Goal: Task Accomplishment & Management: Manage account settings

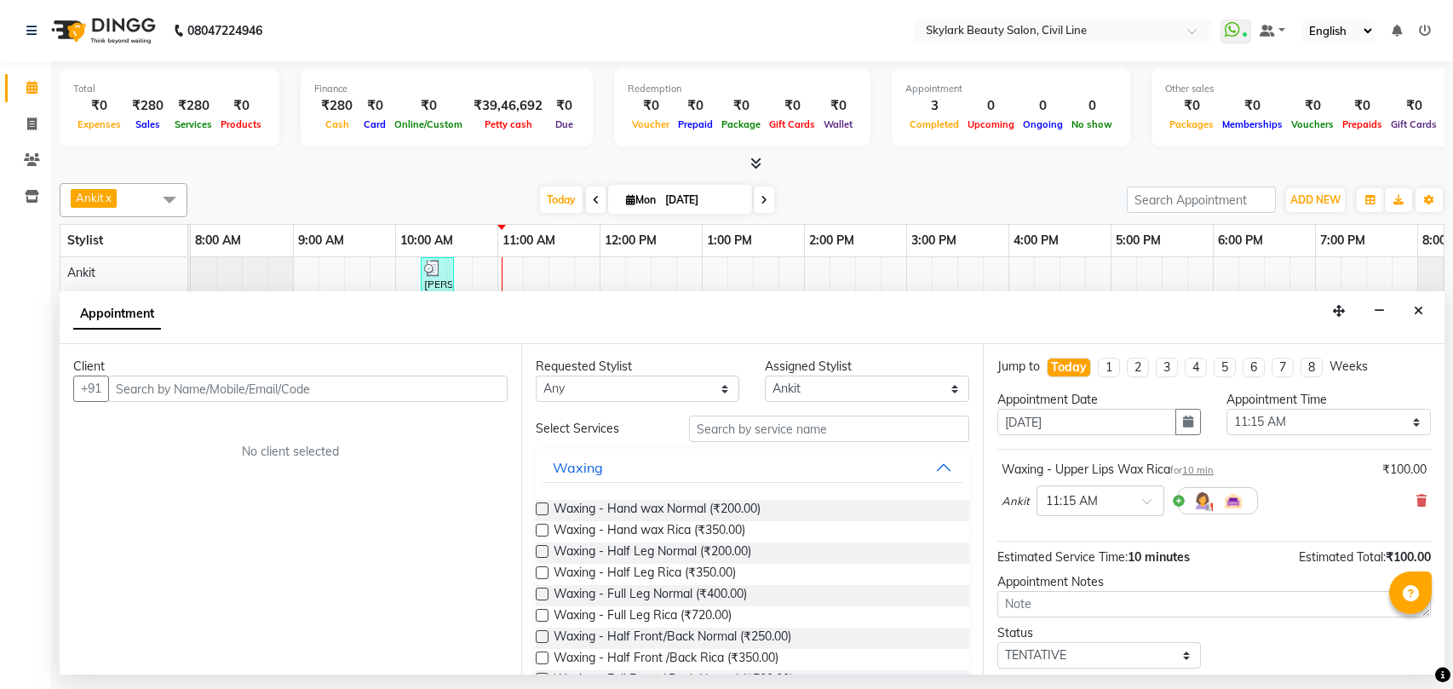
select select "28120"
select select "675"
select select "tentative"
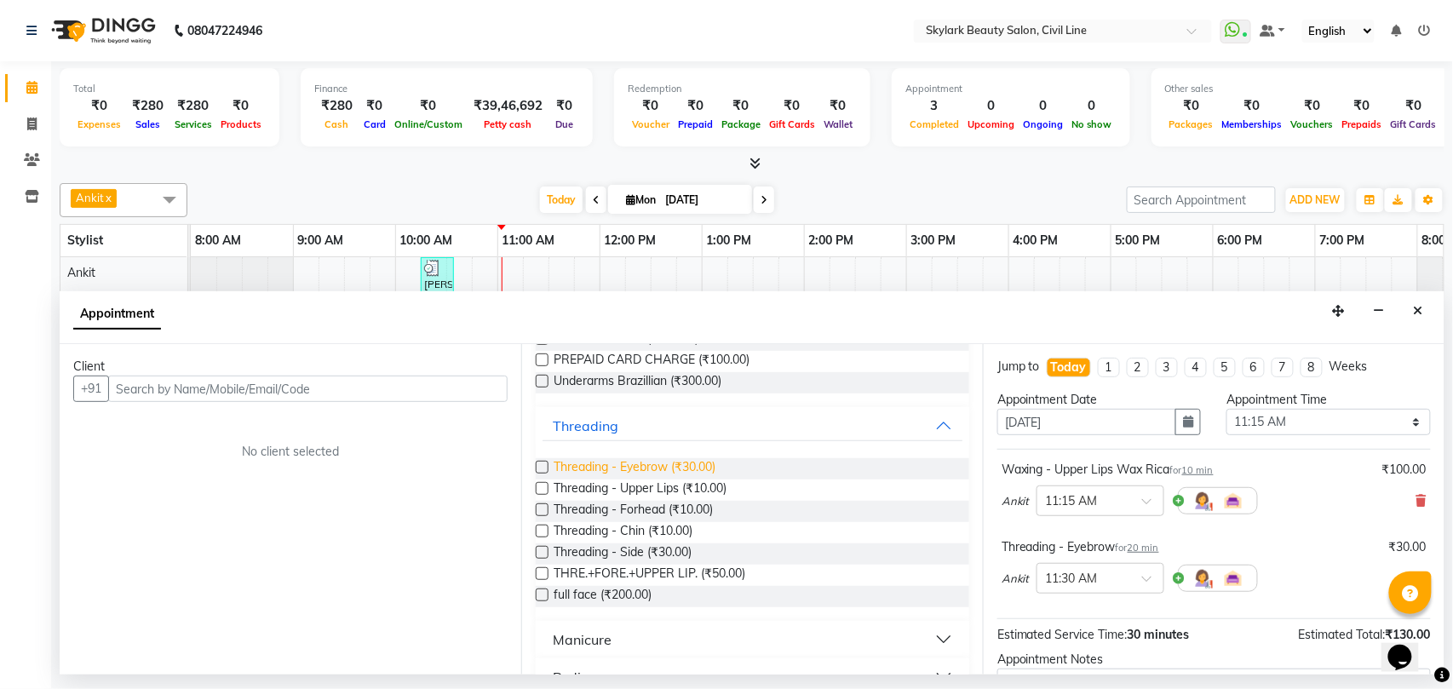
checkbox input "false"
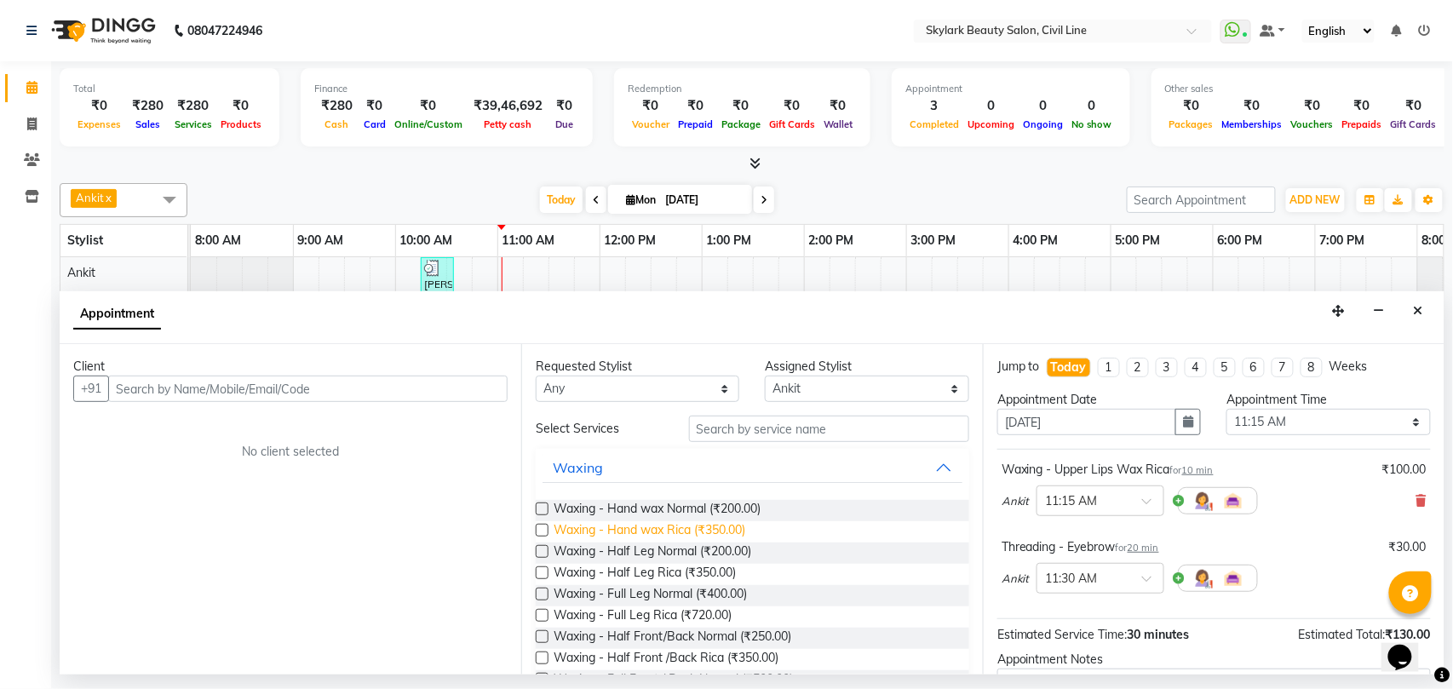
click at [712, 529] on span "Waxing - Hand wax Rica (₹350.00)" at bounding box center [650, 531] width 192 height 21
checkbox input "false"
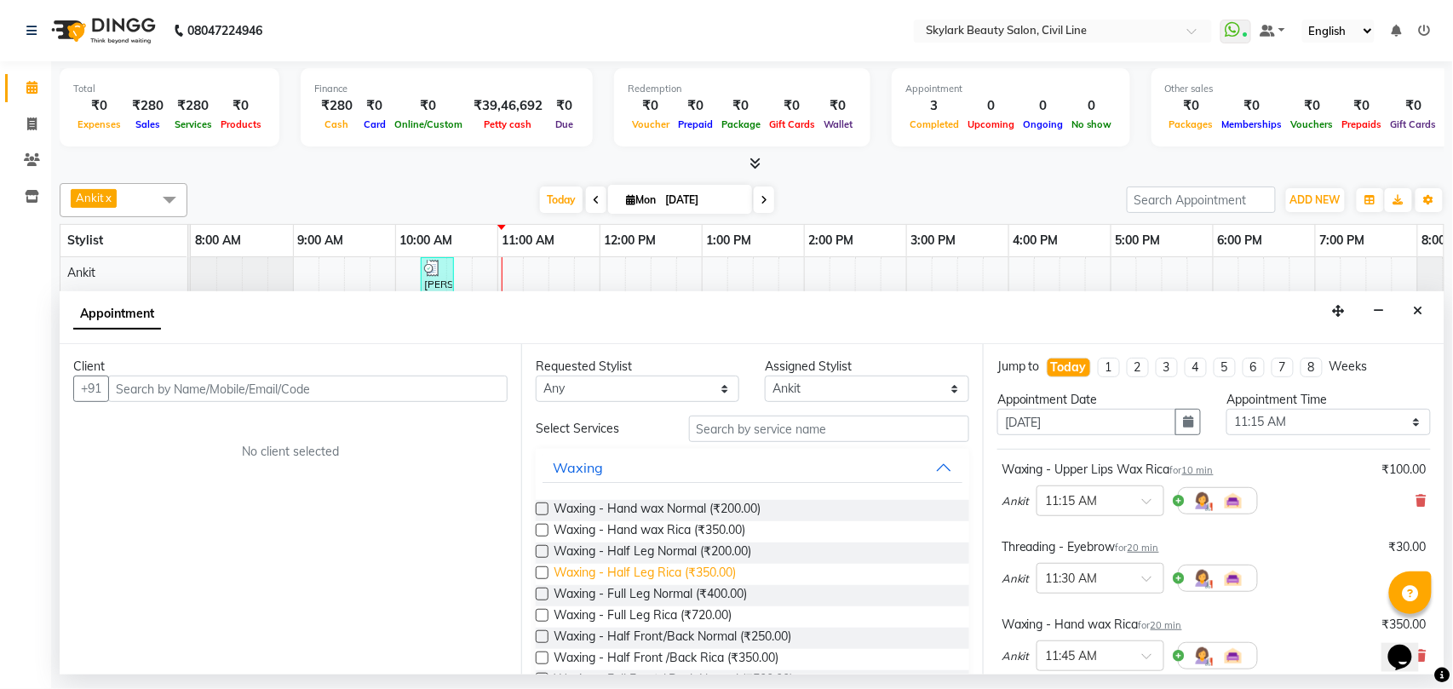
click at [696, 574] on span "Waxing - Half Leg Rica (₹350.00)" at bounding box center [645, 574] width 182 height 21
checkbox input "false"
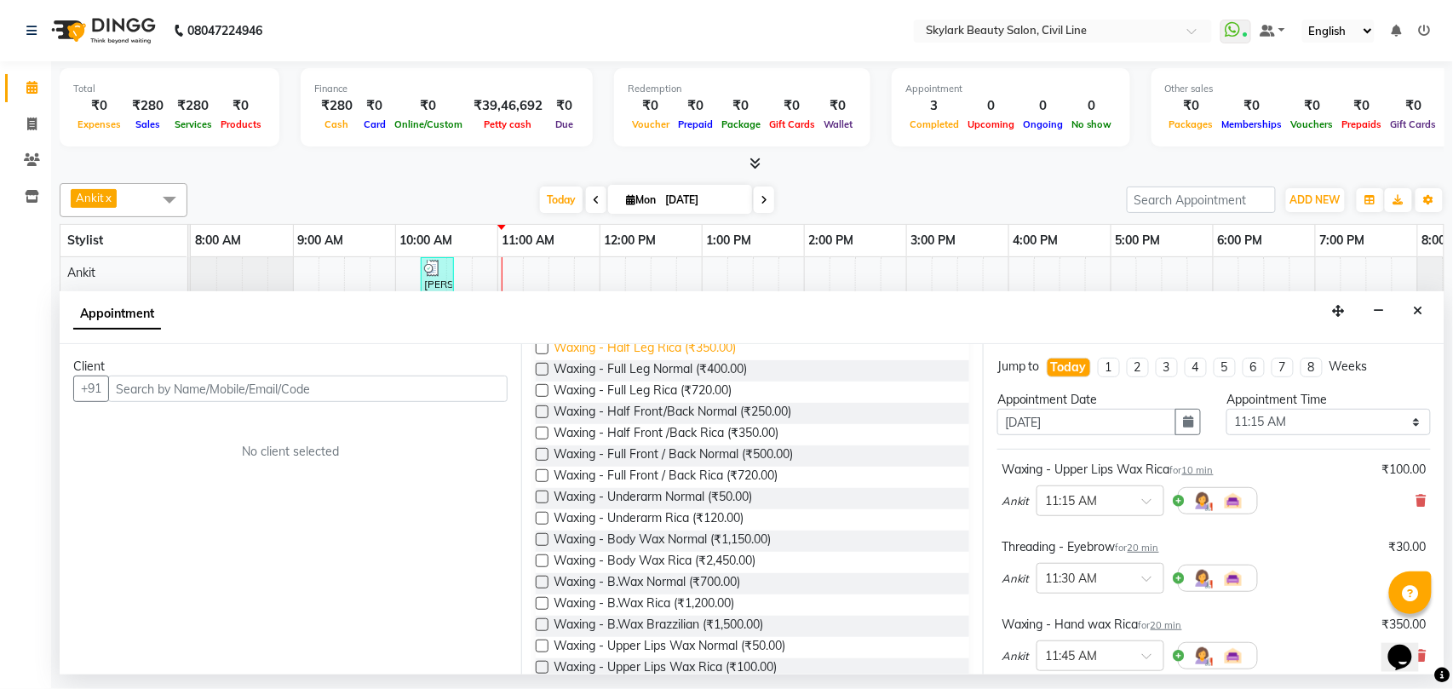
scroll to position [227, 0]
click at [711, 513] on span "Waxing - Underarm Rica (₹120.00)" at bounding box center [649, 518] width 190 height 21
checkbox input "false"
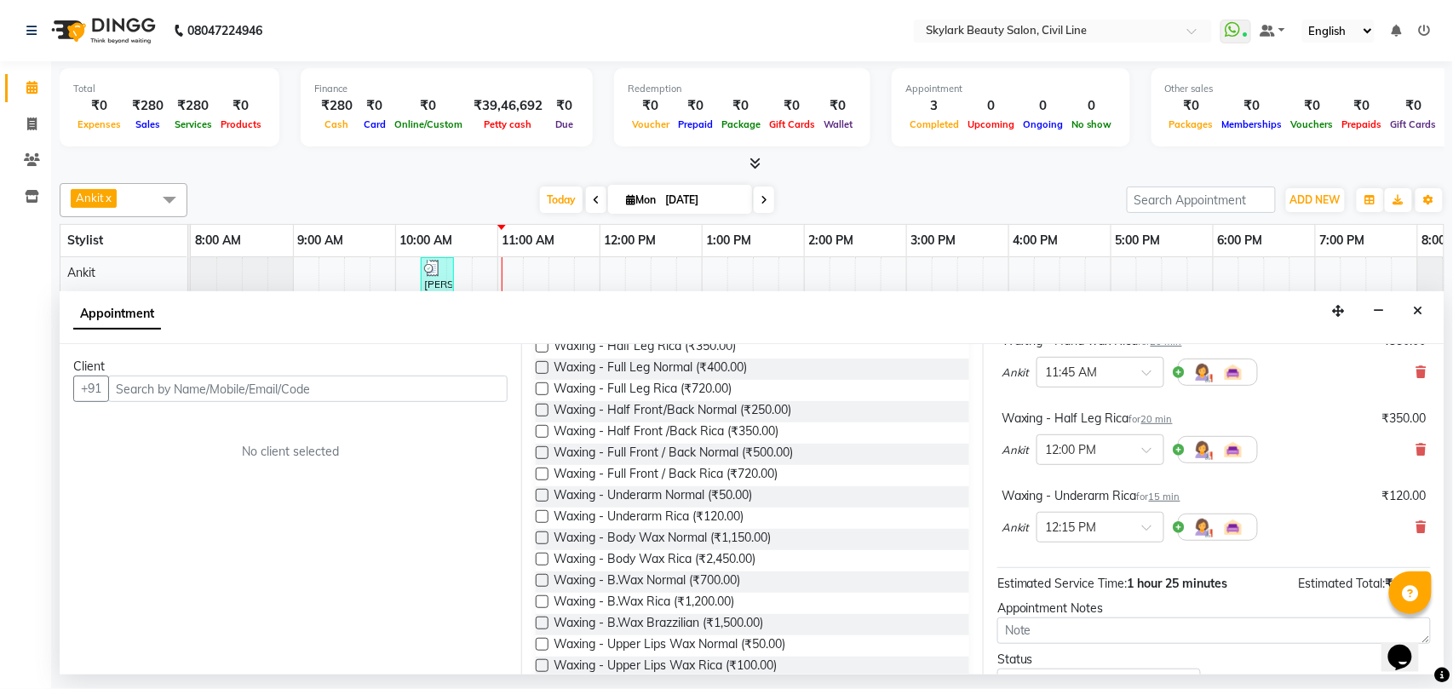
scroll to position [416, 0]
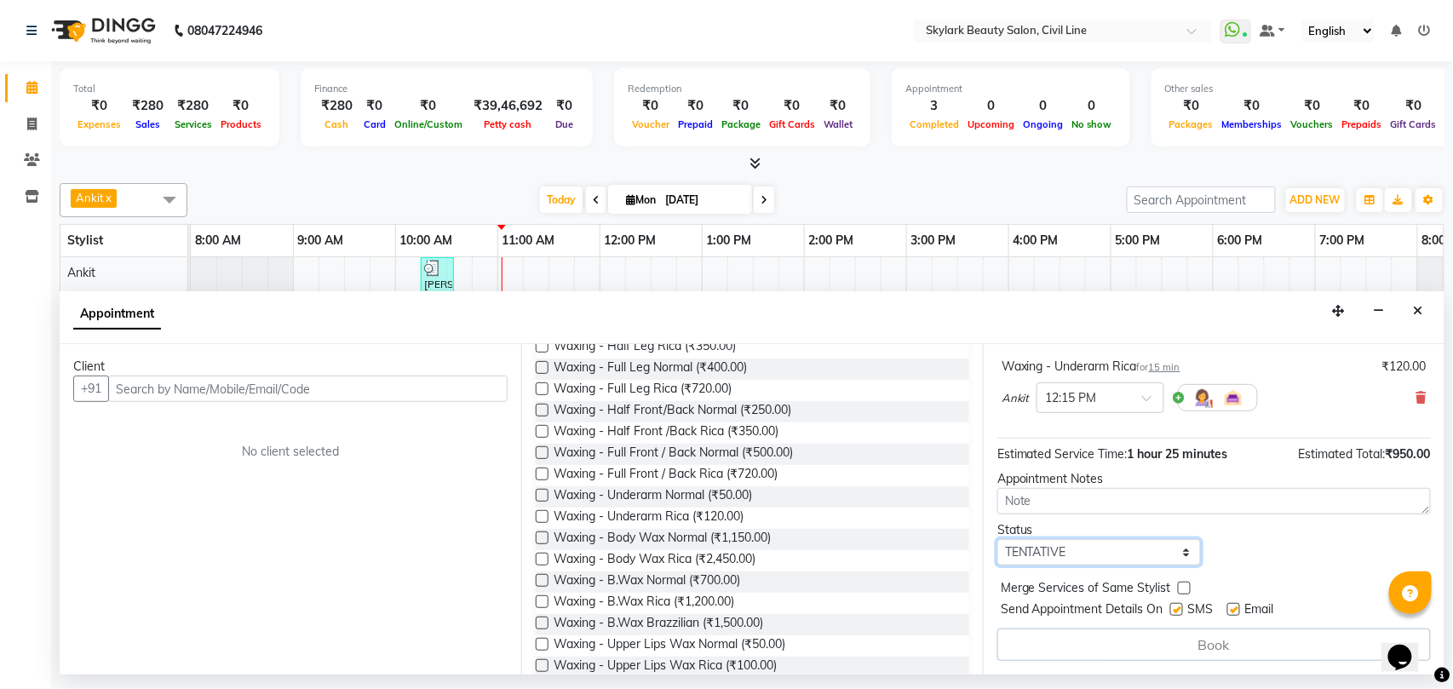
click at [1054, 556] on select "Select TENTATIVE CONFIRM CHECK-IN UPCOMING" at bounding box center [1100, 552] width 204 height 26
select select "check-in"
click at [998, 541] on select "Select TENTATIVE CONFIRM CHECK-IN UPCOMING" at bounding box center [1100, 552] width 204 height 26
click at [285, 380] on input "text" at bounding box center [308, 389] width 400 height 26
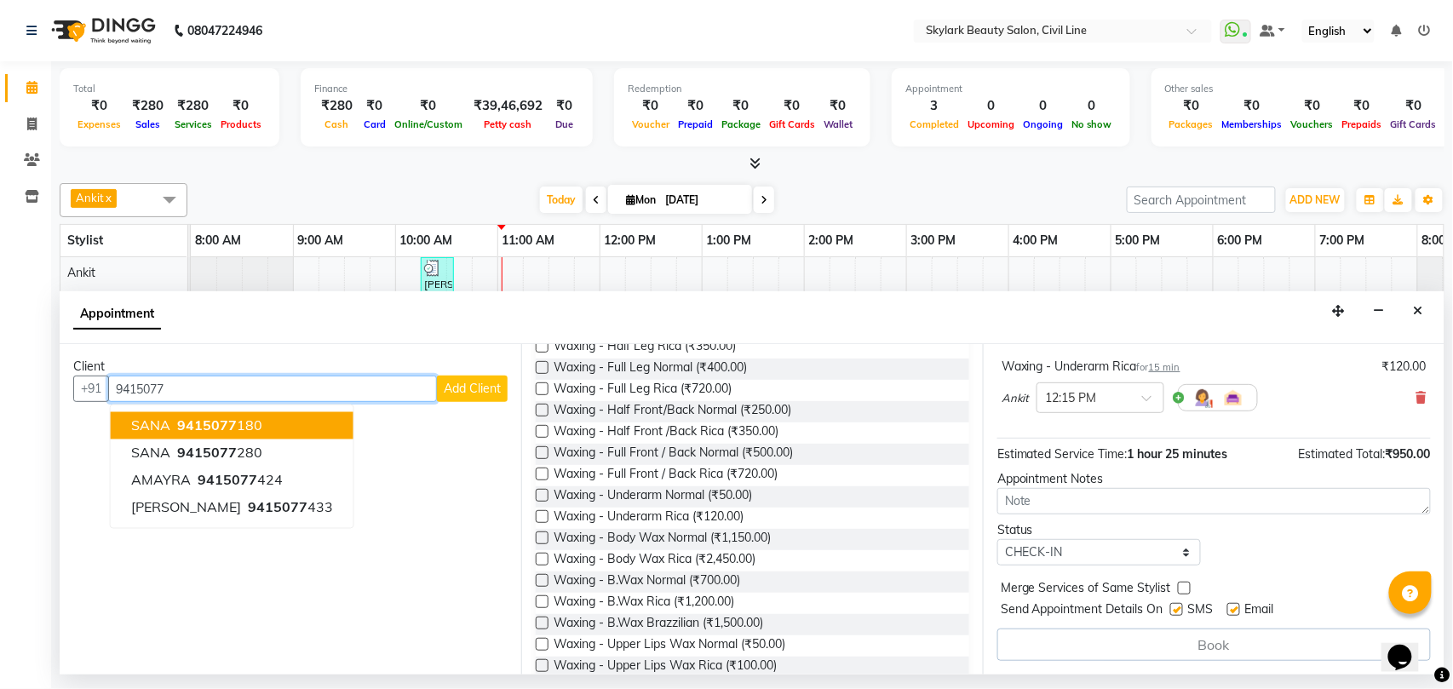
click at [220, 428] on span "9415077" at bounding box center [207, 425] width 60 height 17
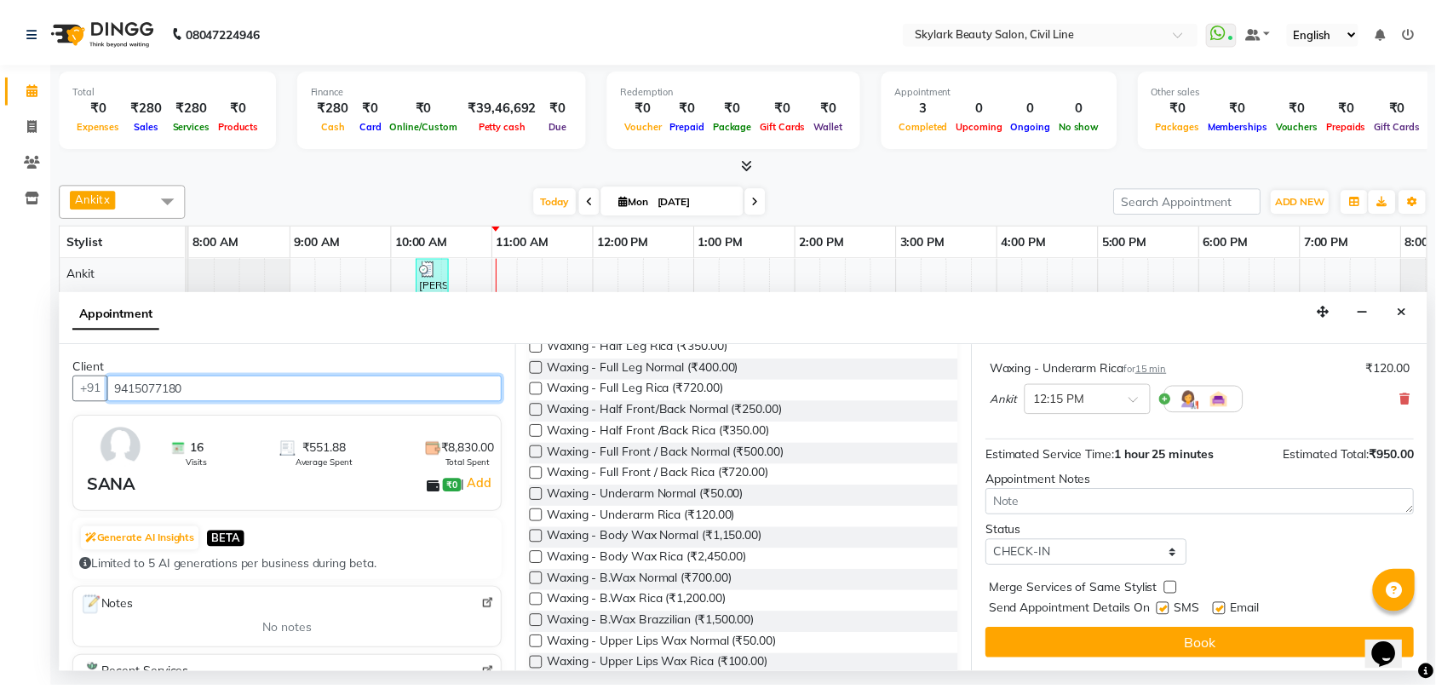
scroll to position [413, 0]
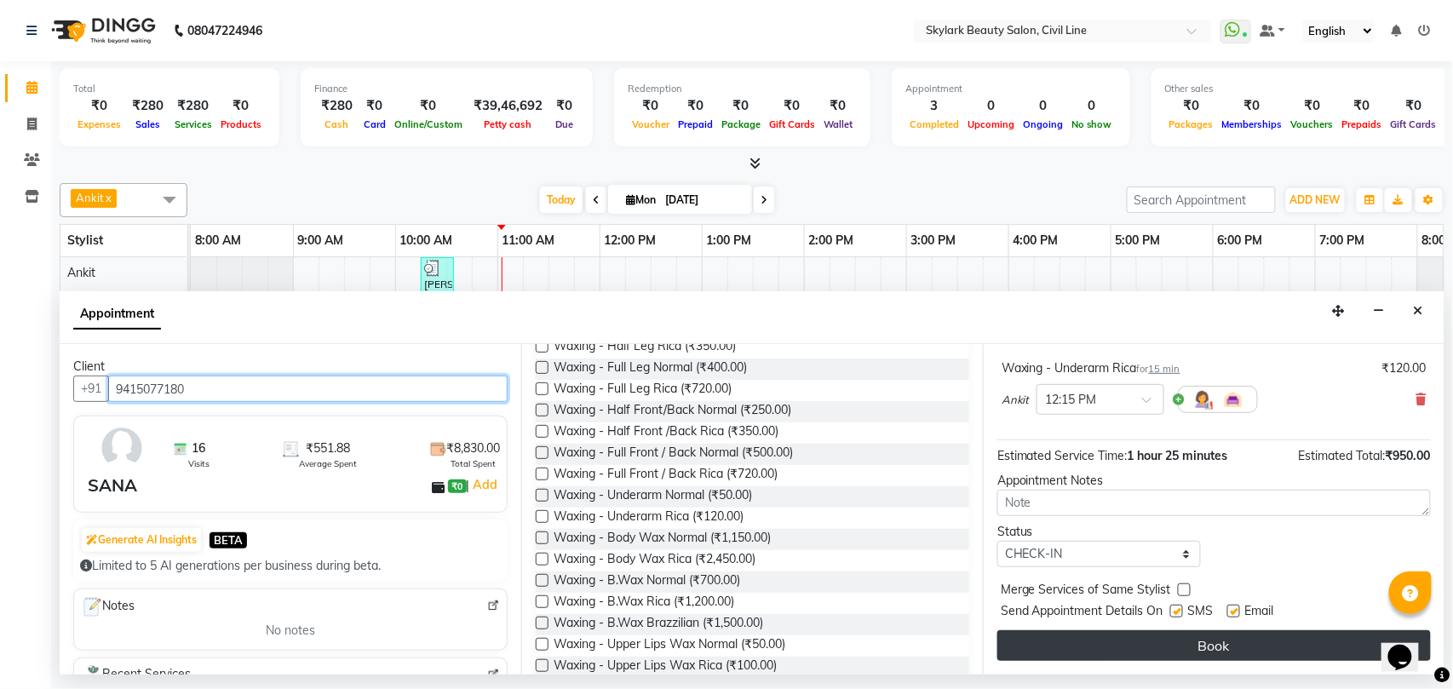
type input "9415077180"
click at [1133, 641] on button "Book" at bounding box center [1215, 645] width 434 height 31
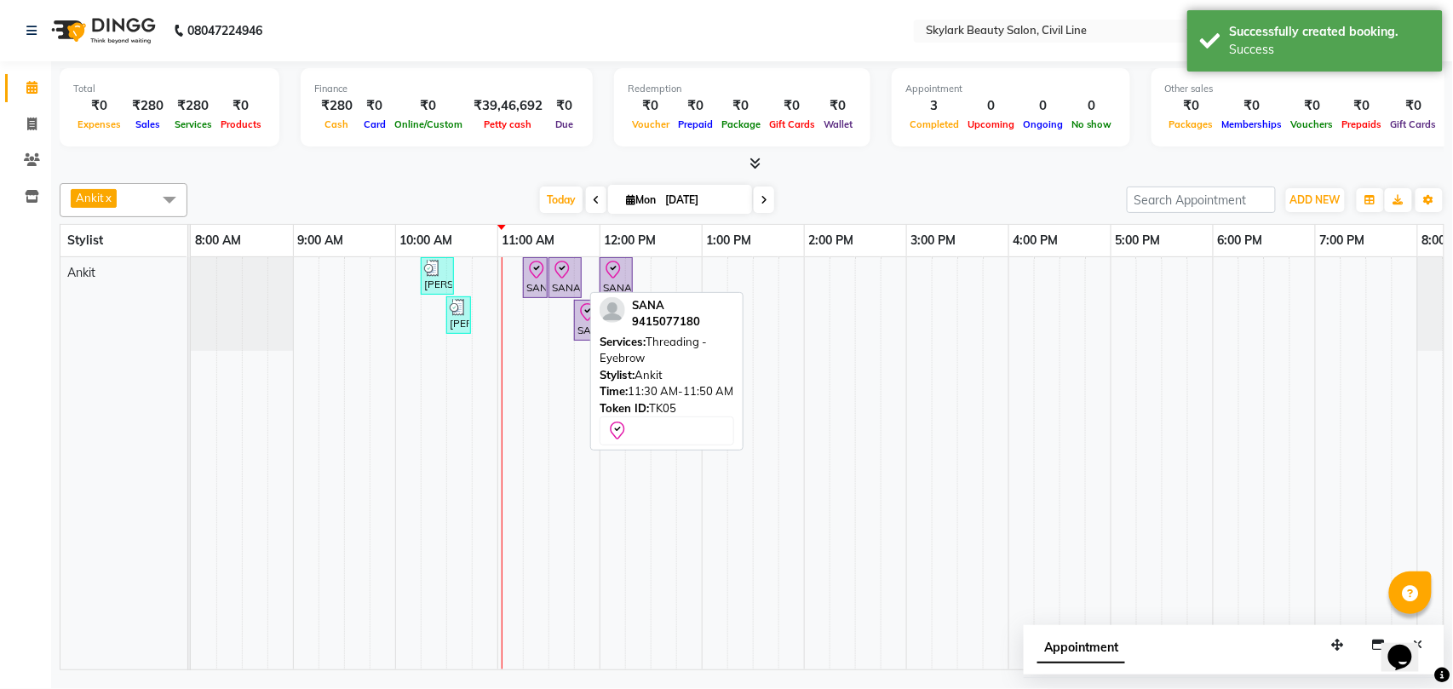
click at [559, 290] on div "SANA, TK05, 11:30 AM-11:50 AM, Threading - Eyebrow" at bounding box center [565, 278] width 30 height 36
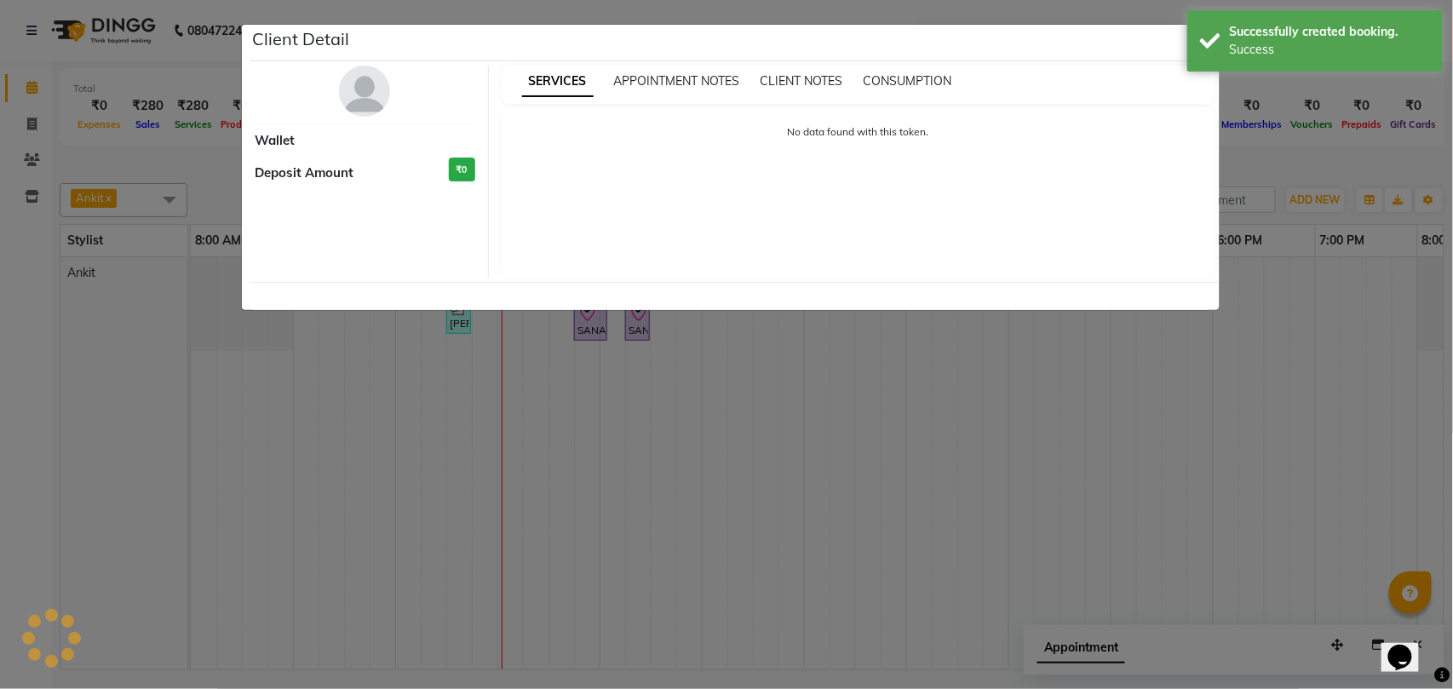
select select "8"
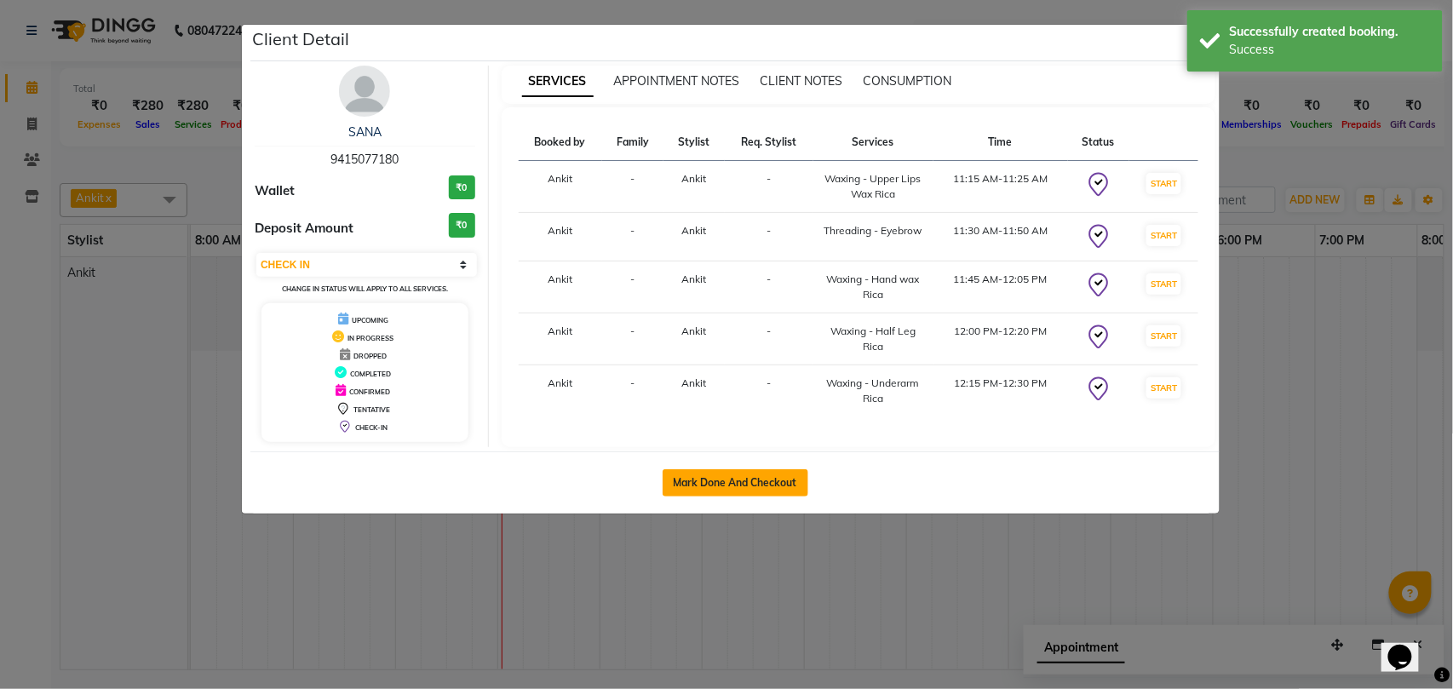
click at [744, 478] on button "Mark Done And Checkout" at bounding box center [736, 482] width 146 height 27
select select "service"
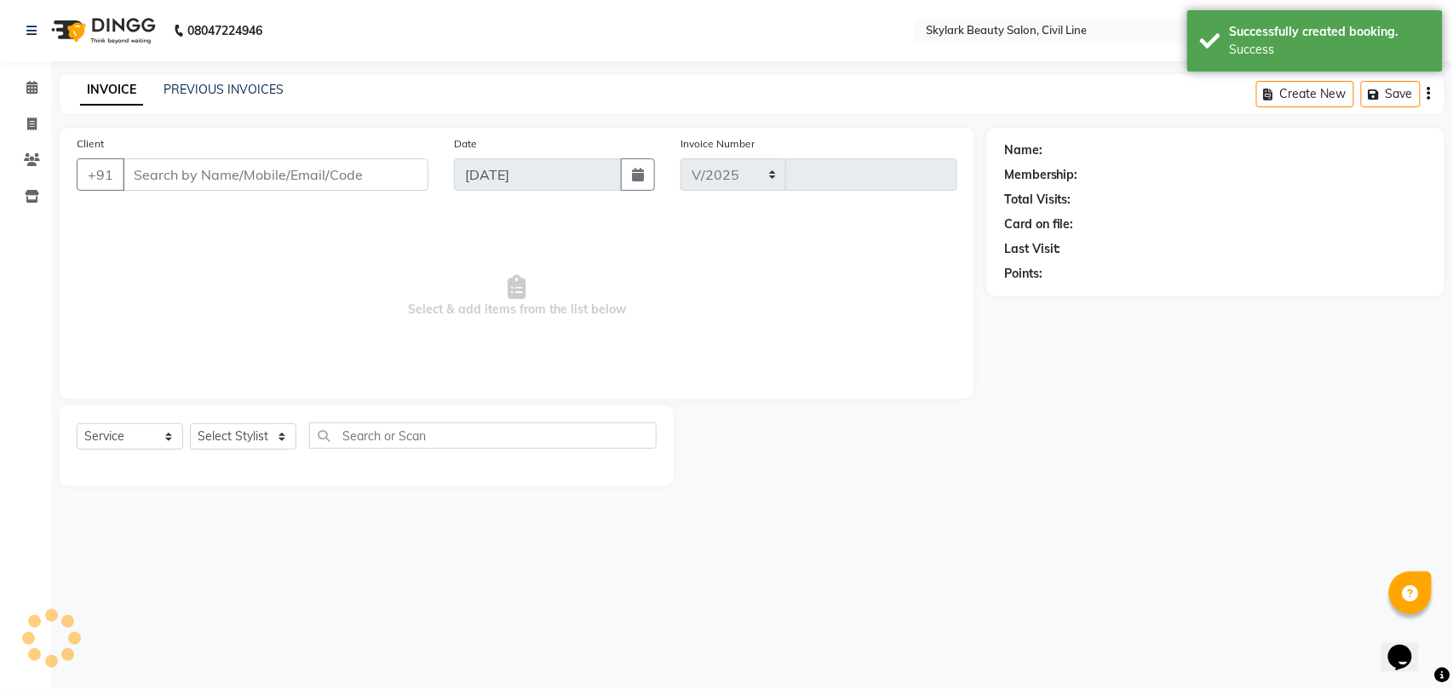
select select "4588"
type input "6161"
type input "9415077180"
select select "28120"
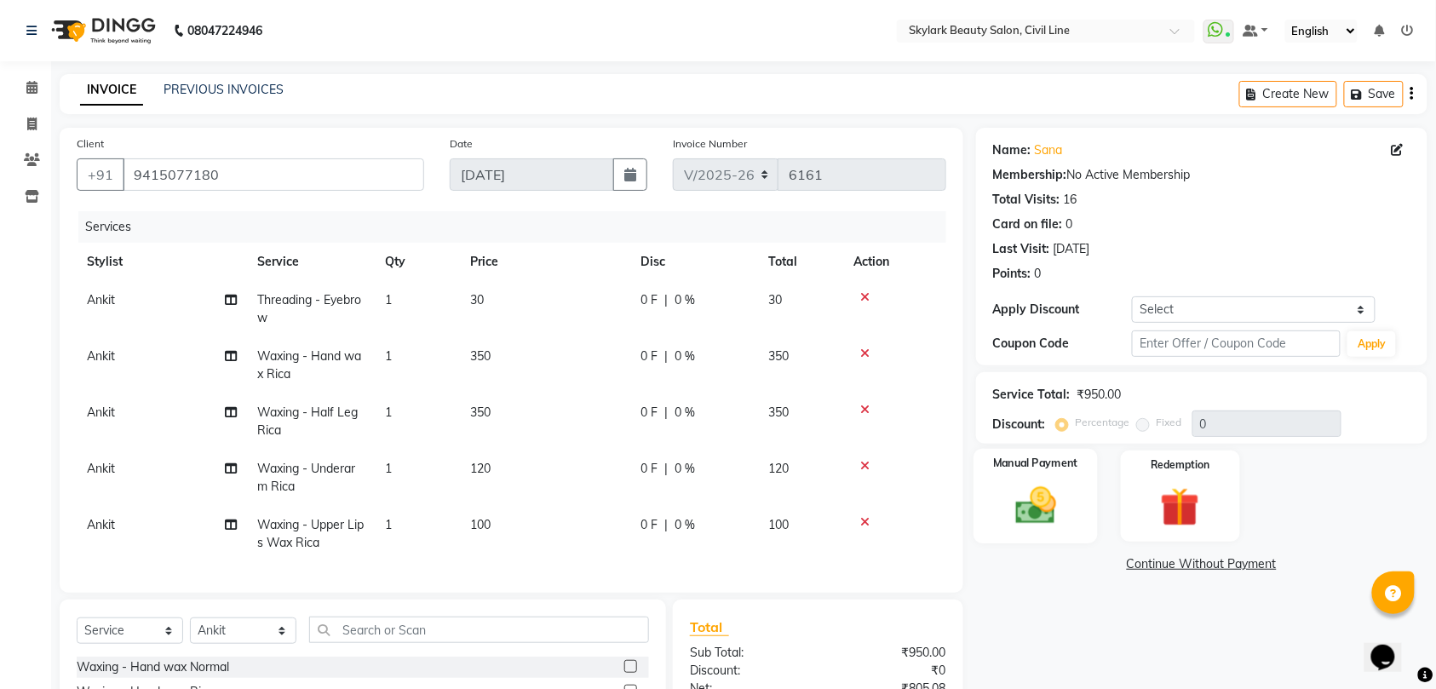
click at [1027, 532] on div "Manual Payment" at bounding box center [1036, 496] width 124 height 95
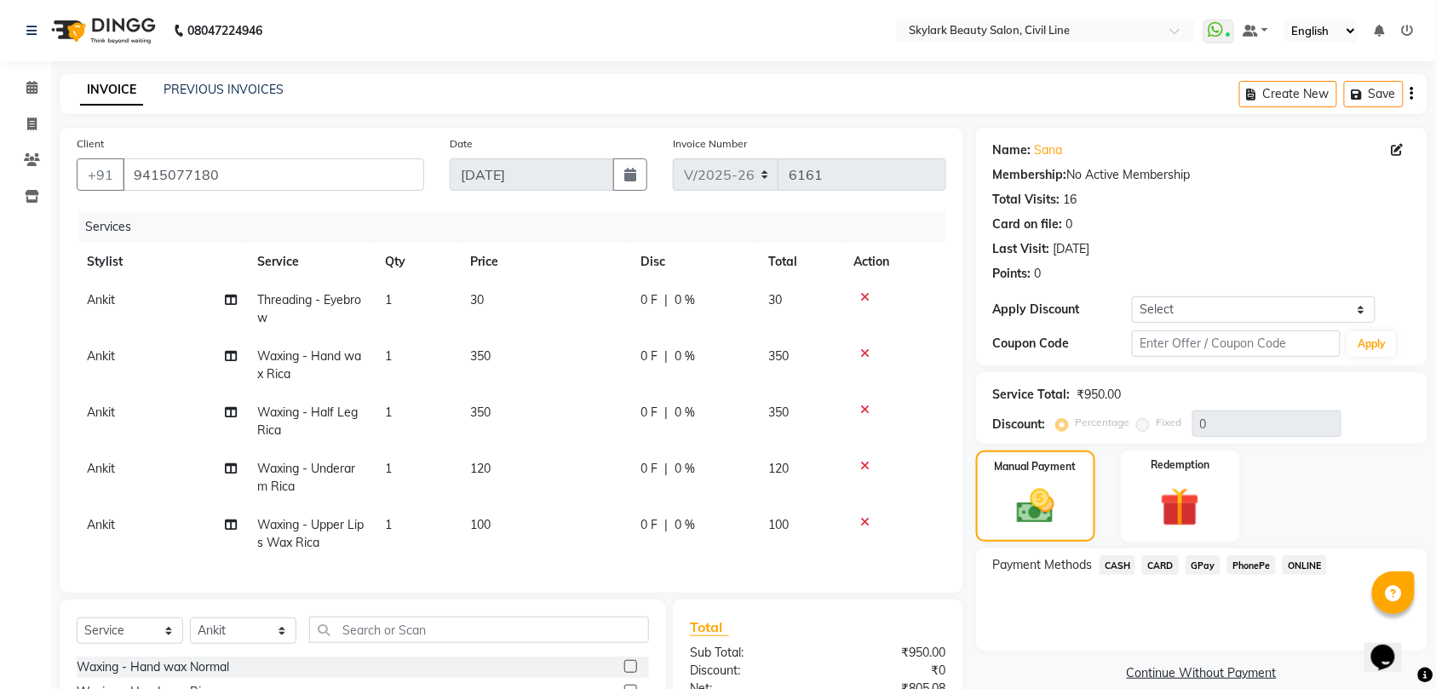
click at [1112, 566] on span "CASH" at bounding box center [1118, 565] width 37 height 20
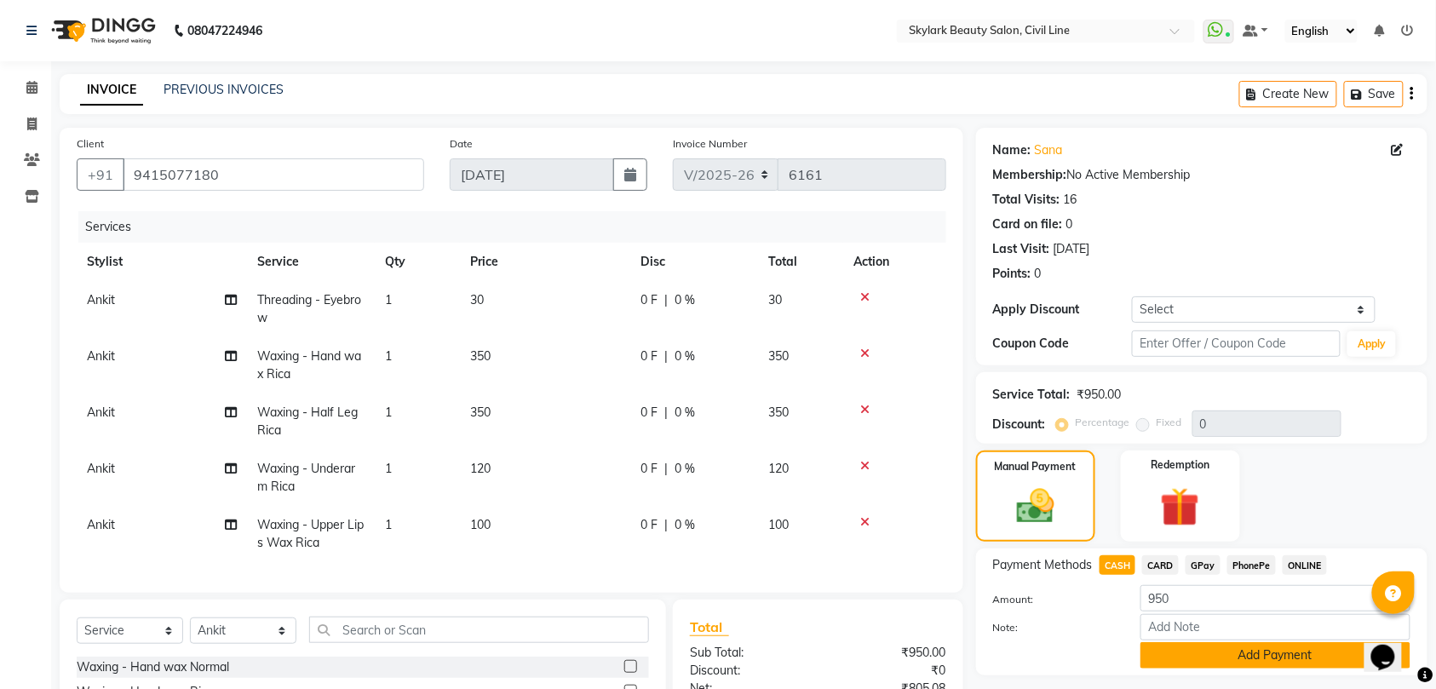
click at [1211, 662] on button "Add Payment" at bounding box center [1276, 655] width 270 height 26
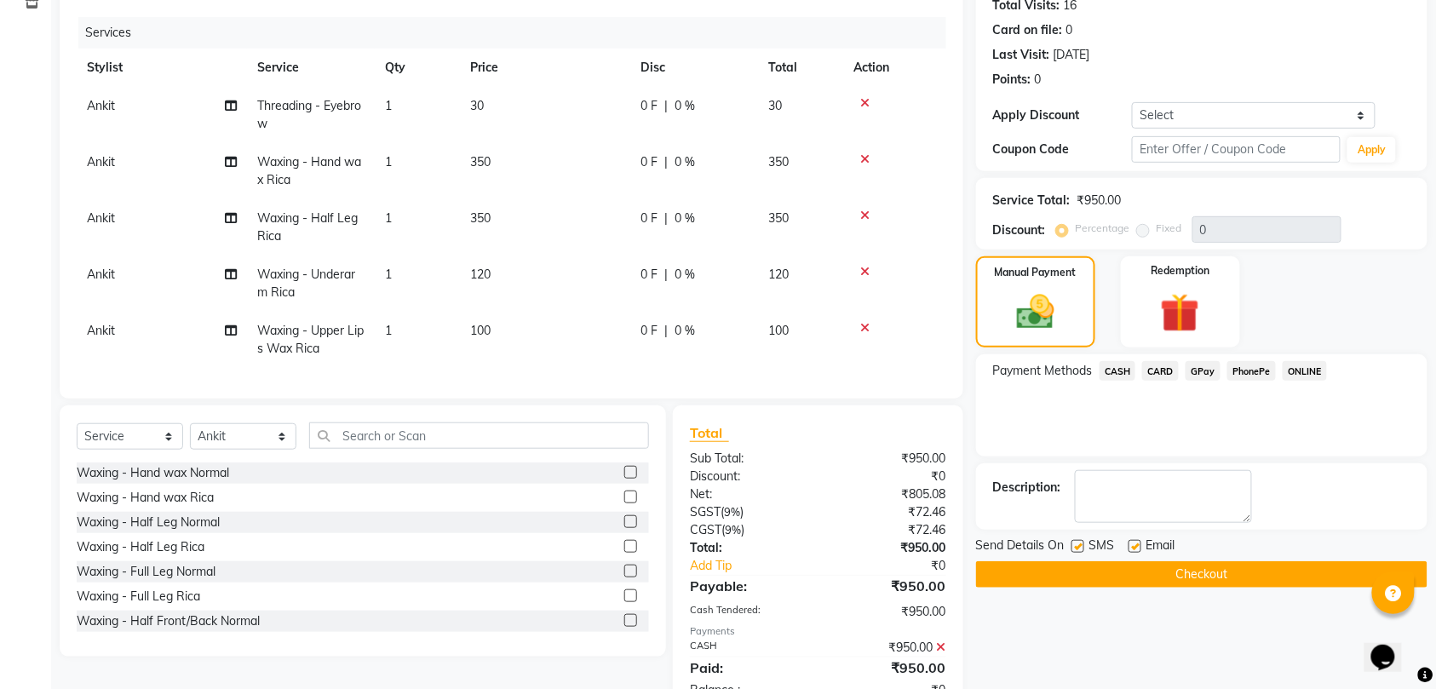
scroll to position [227, 0]
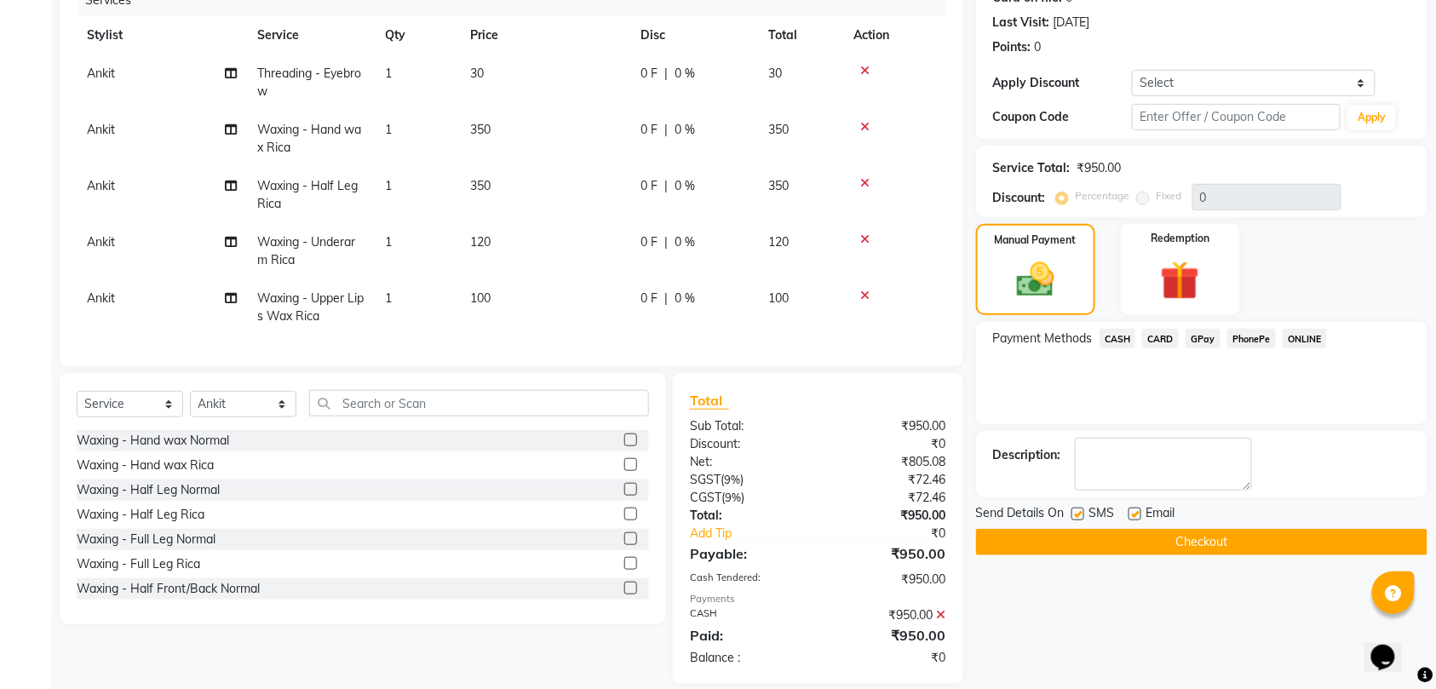
click at [1114, 547] on button "Checkout" at bounding box center [1202, 542] width 452 height 26
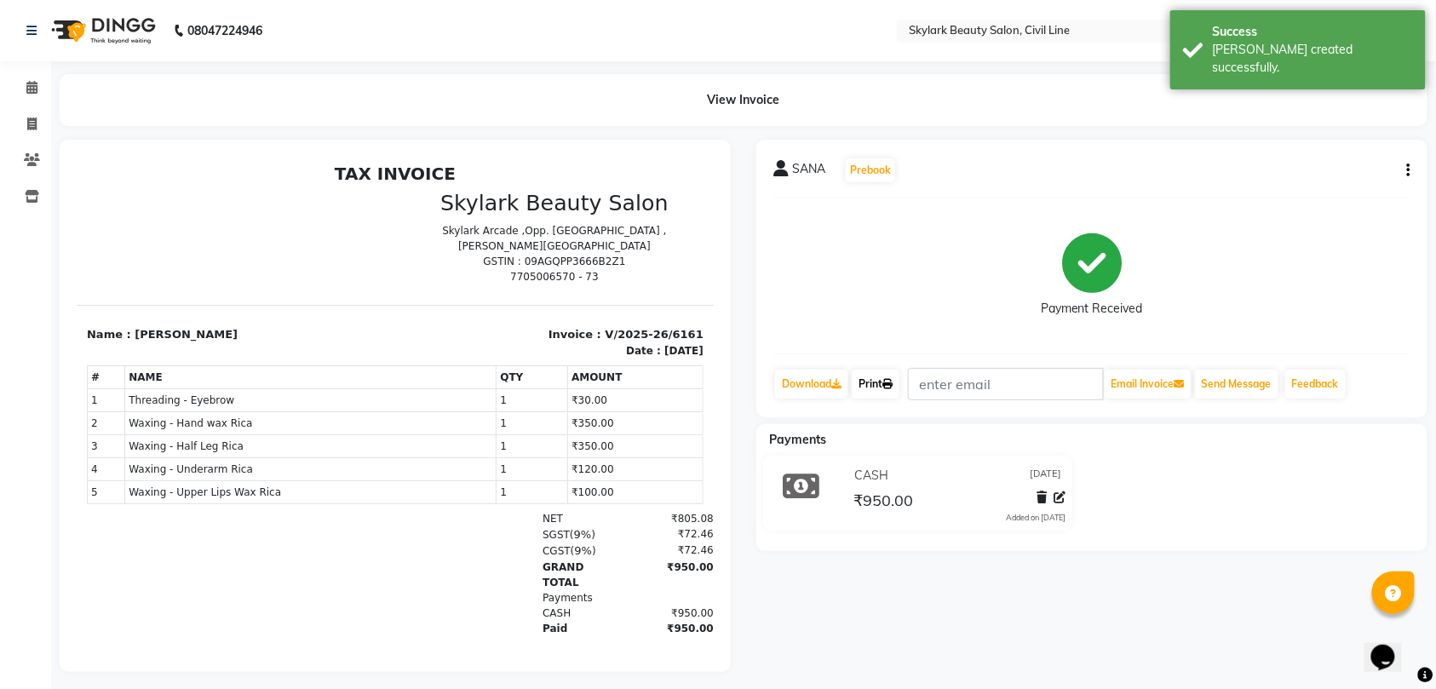
click at [886, 375] on link "Print" at bounding box center [876, 384] width 48 height 29
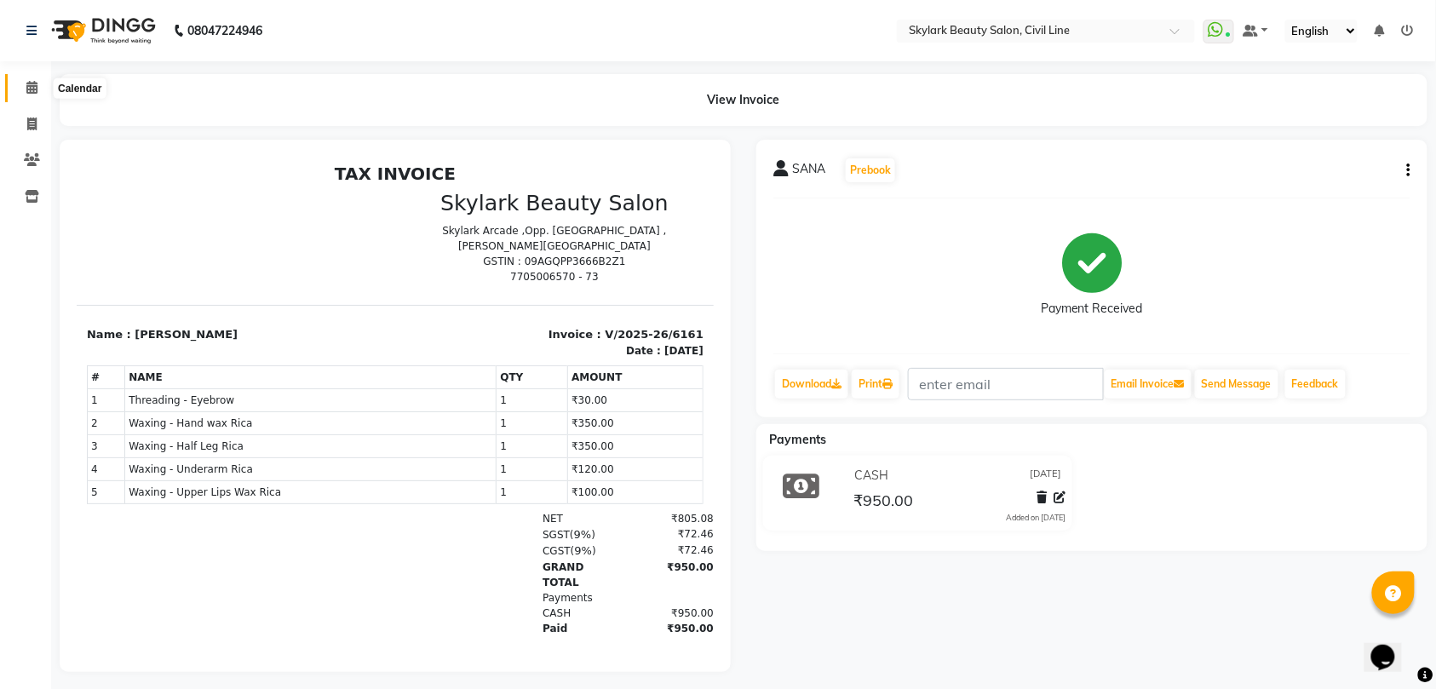
click at [31, 90] on icon at bounding box center [31, 87] width 11 height 13
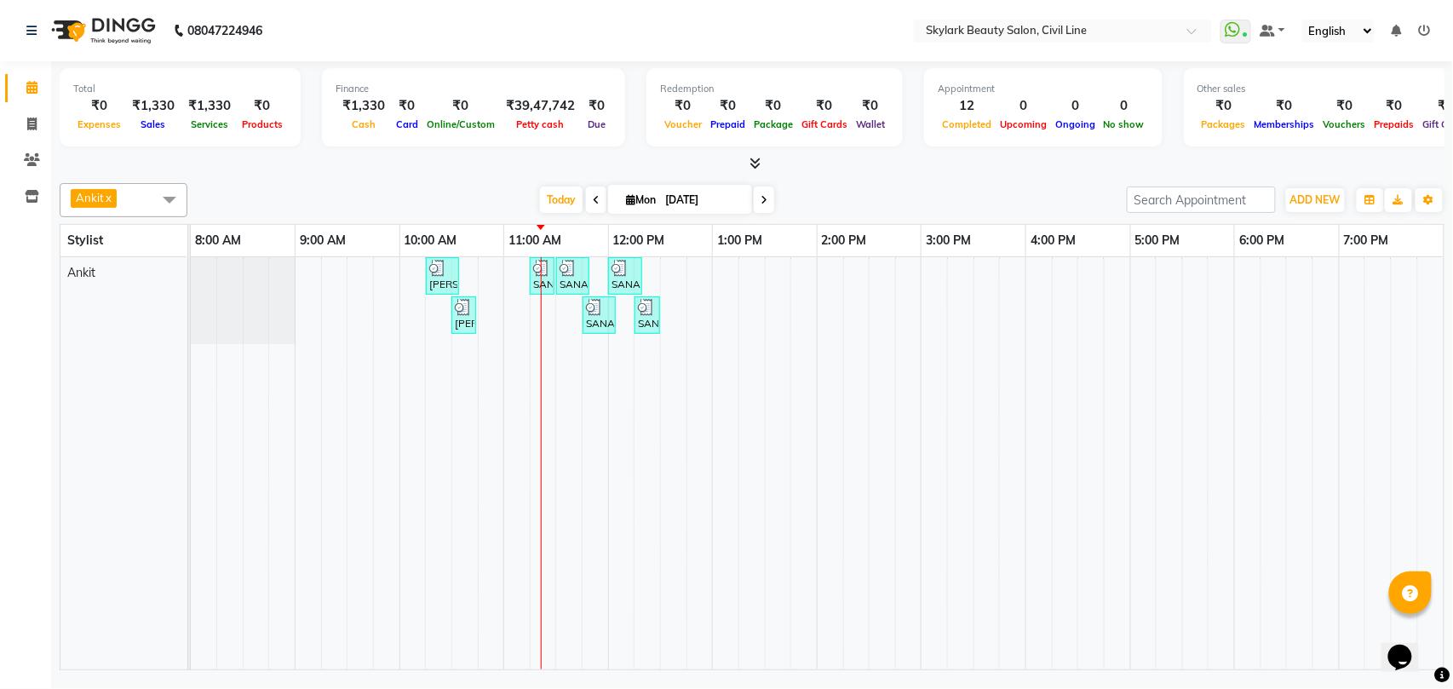
click at [644, 366] on td at bounding box center [648, 463] width 26 height 412
click at [560, 355] on td at bounding box center [569, 463] width 26 height 412
click at [577, 348] on td at bounding box center [569, 463] width 26 height 412
click at [570, 345] on div "[PERSON_NAME], TK02, 10:15 AM-10:35 AM, Waxing - Hand wax Normal SANA, TK05, 11…" at bounding box center [817, 463] width 1253 height 412
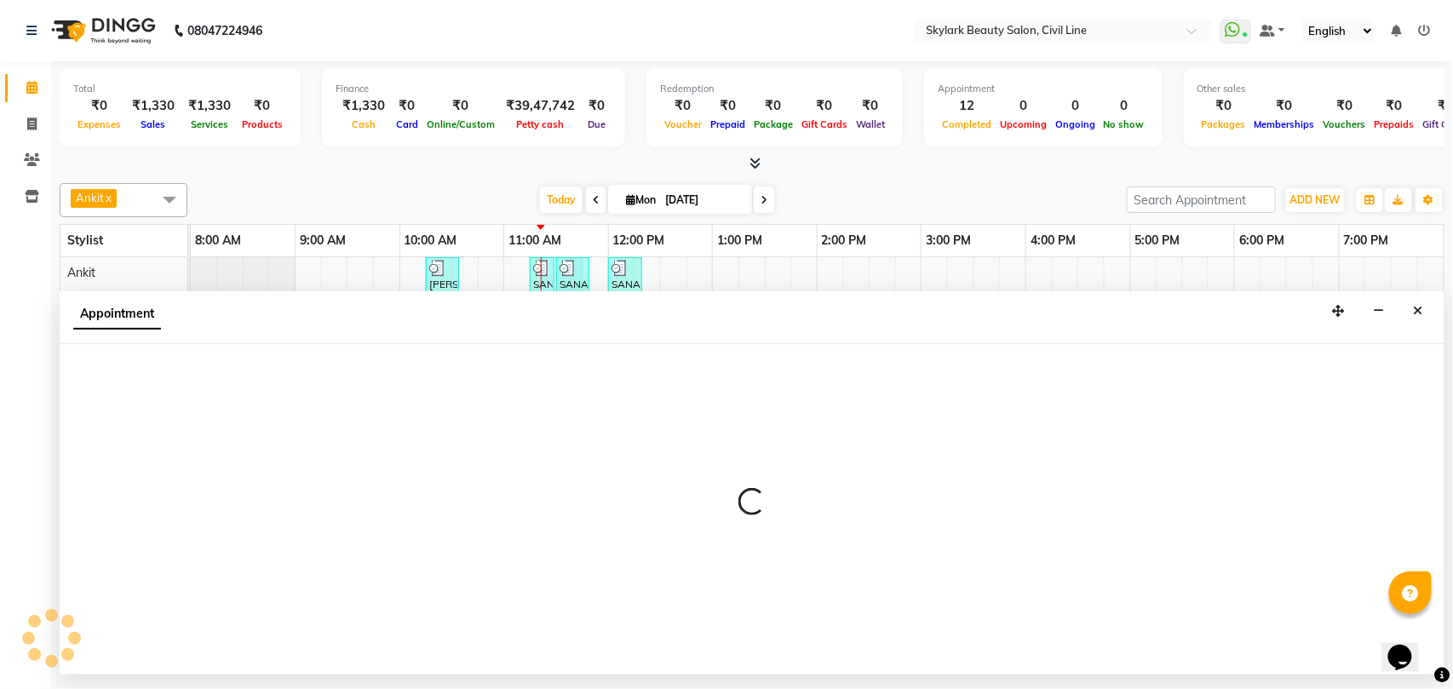
select select "28120"
select select "tentative"
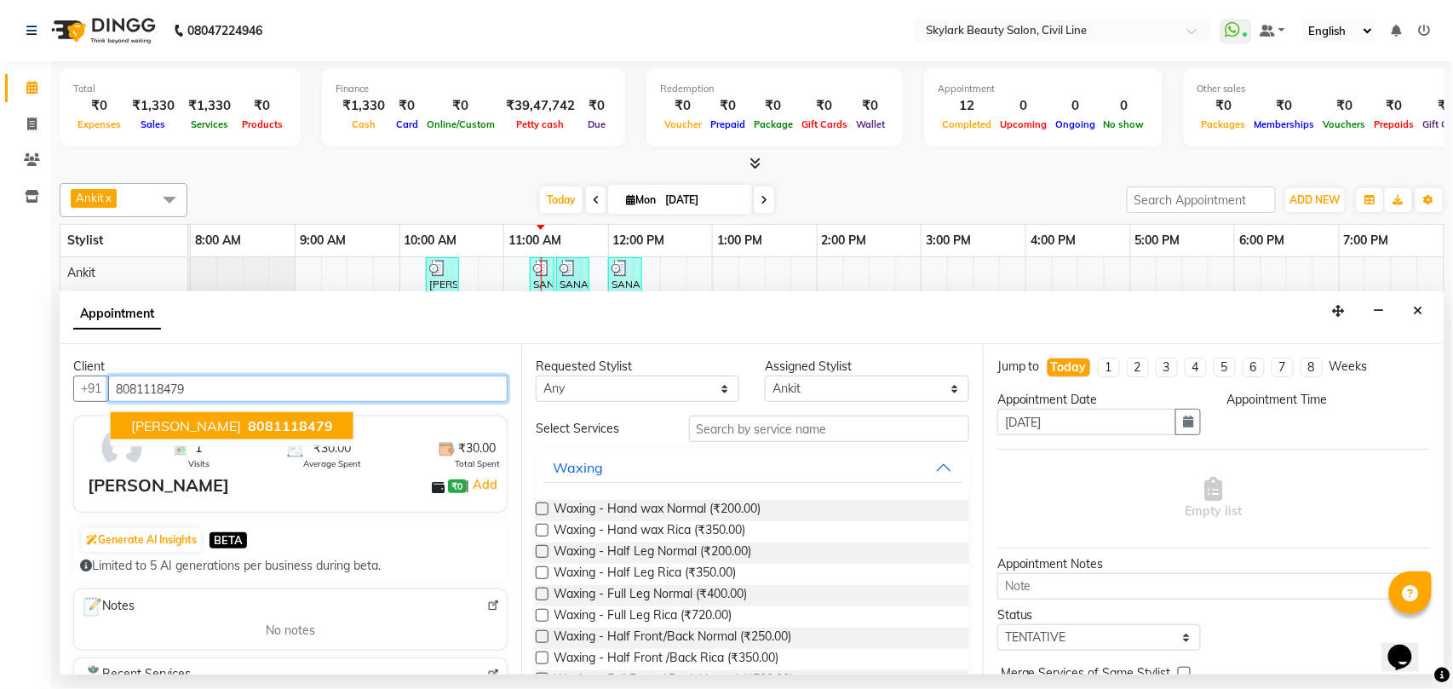
click at [248, 423] on span "8081118479" at bounding box center [290, 425] width 85 height 17
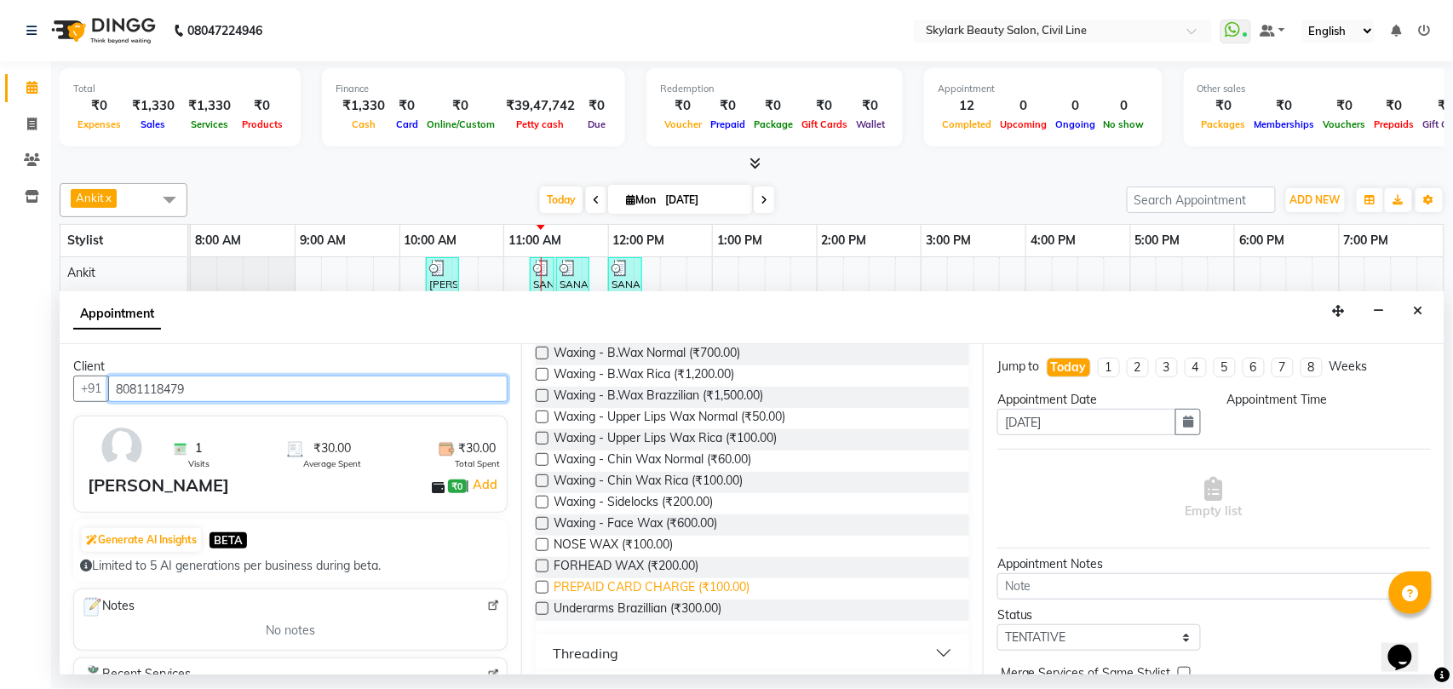
scroll to position [682, 0]
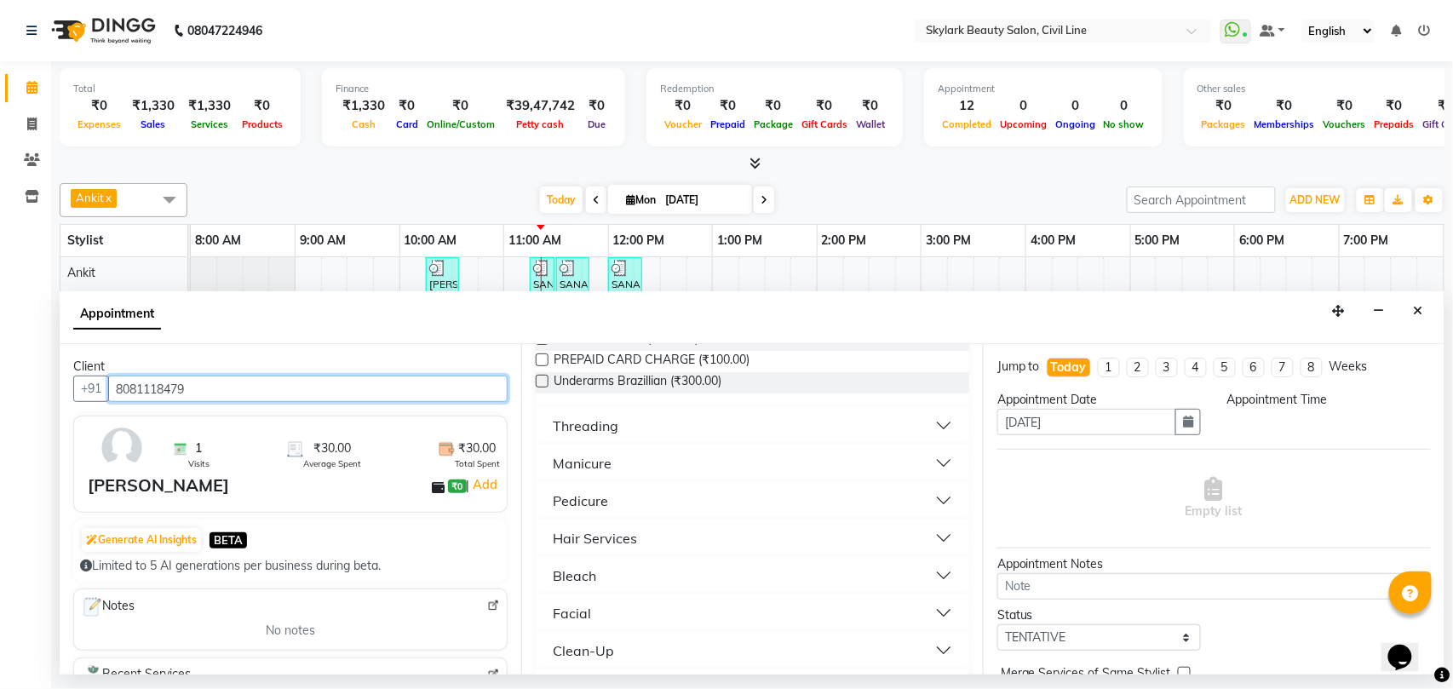
type input "8081118479"
click at [621, 538] on div "Hair Services" at bounding box center [595, 538] width 84 height 20
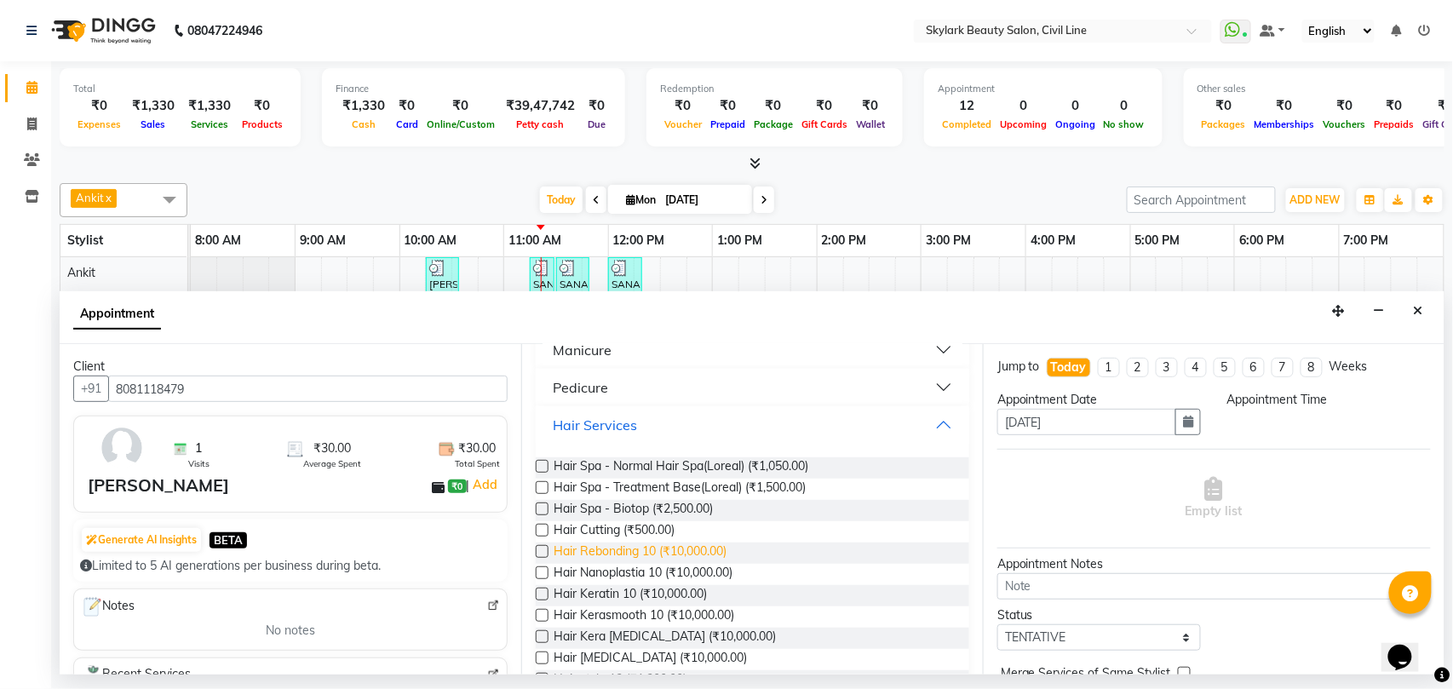
scroll to position [908, 0]
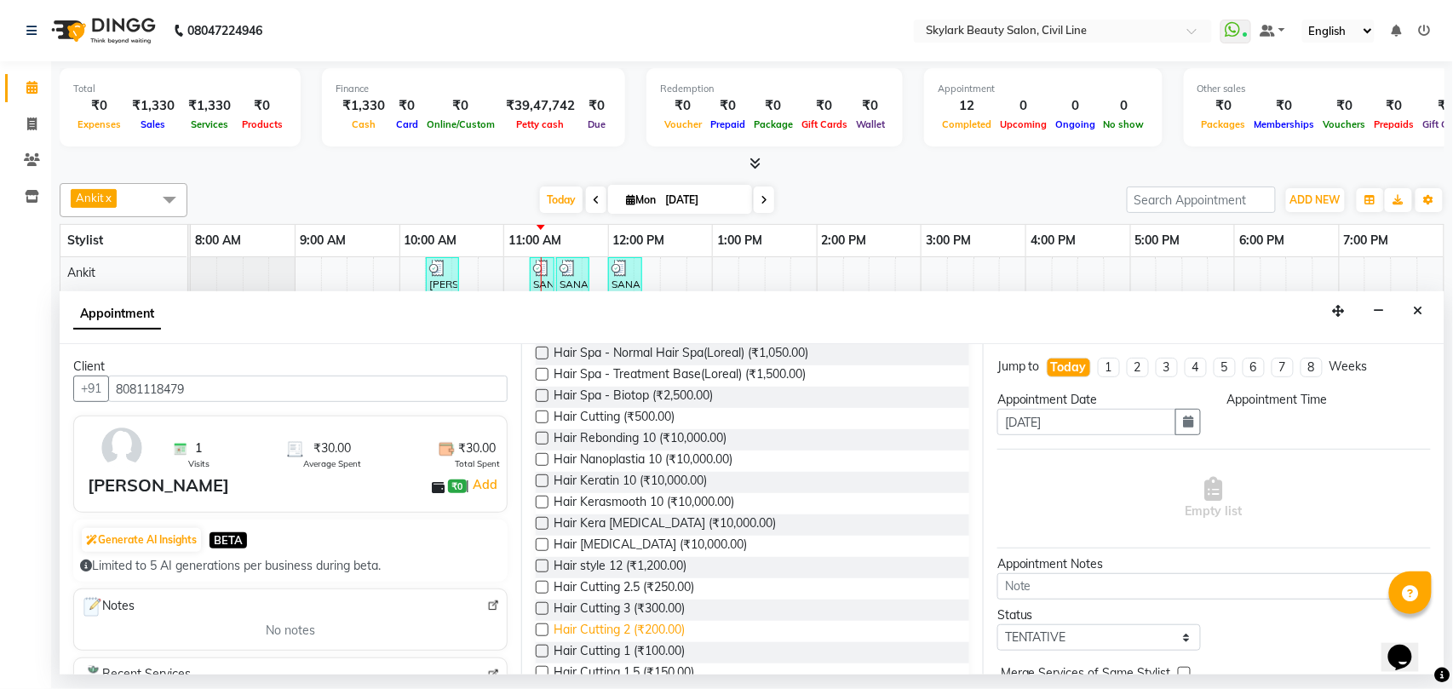
click at [658, 629] on span "Hair Cutting 2 (₹200.00)" at bounding box center [619, 631] width 131 height 21
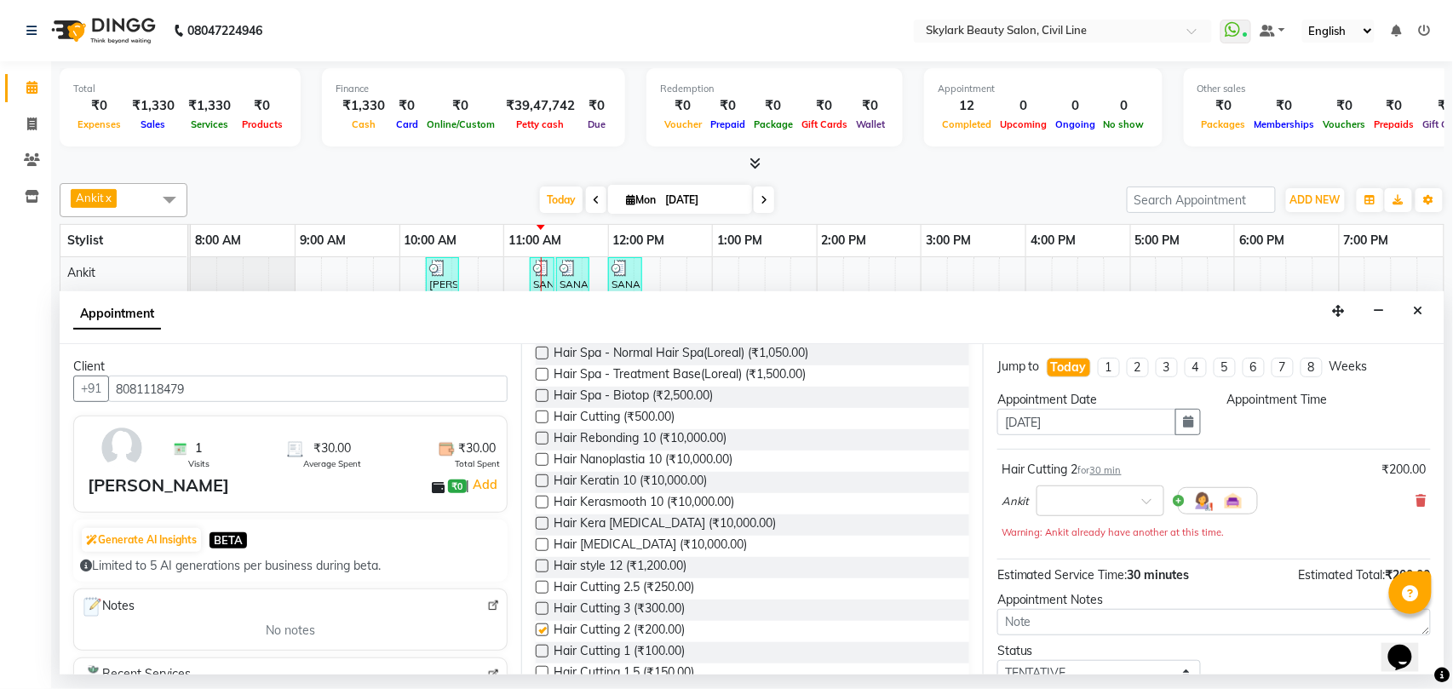
checkbox input "false"
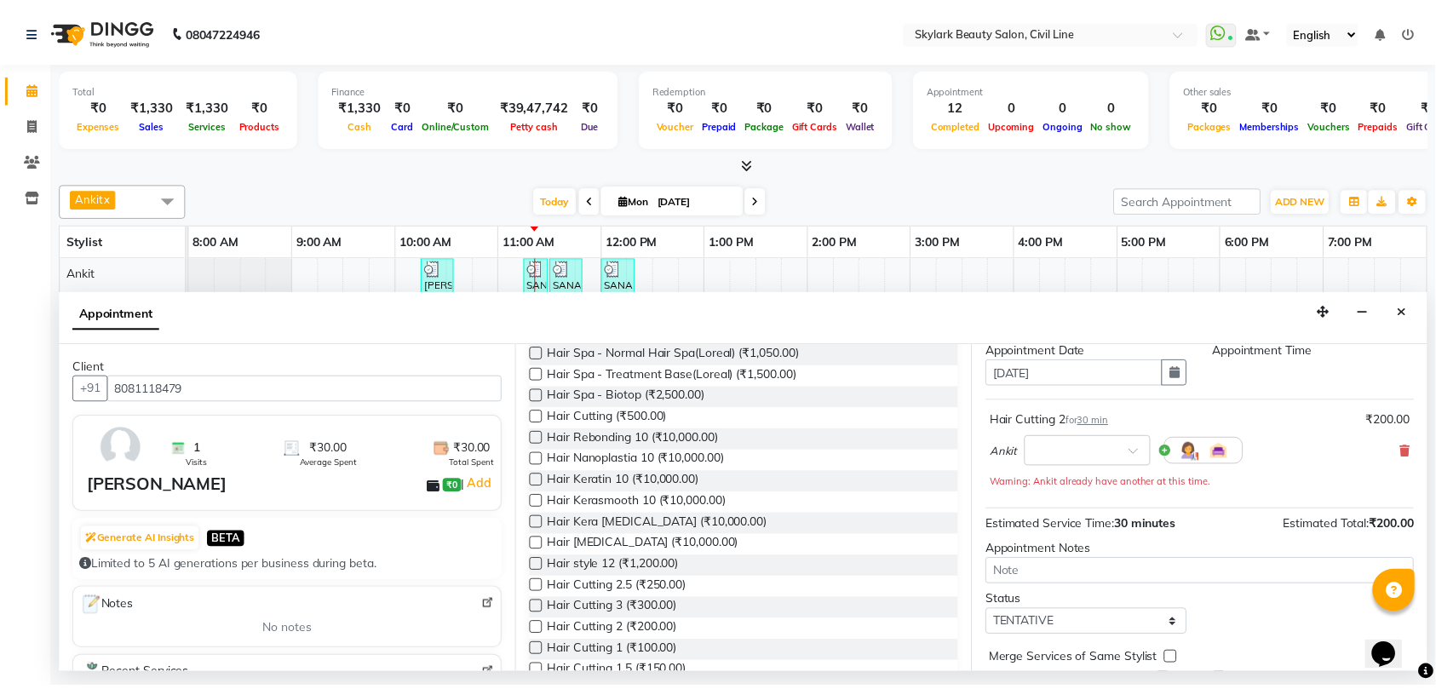
scroll to position [121, 0]
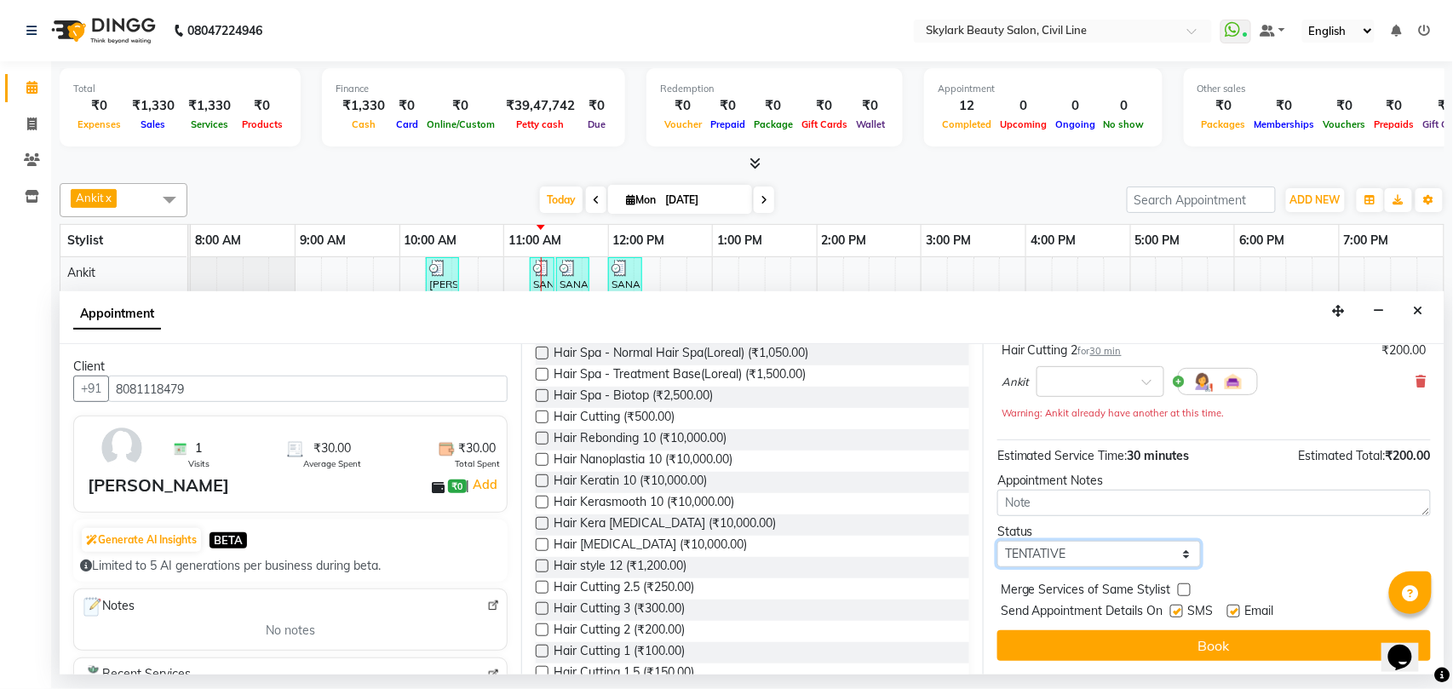
click at [1044, 559] on select "Select TENTATIVE CONFIRM CHECK-IN UPCOMING" at bounding box center [1100, 554] width 204 height 26
select select "check-in"
click at [998, 543] on select "Select TENTATIVE CONFIRM CHECK-IN UPCOMING" at bounding box center [1100, 554] width 204 height 26
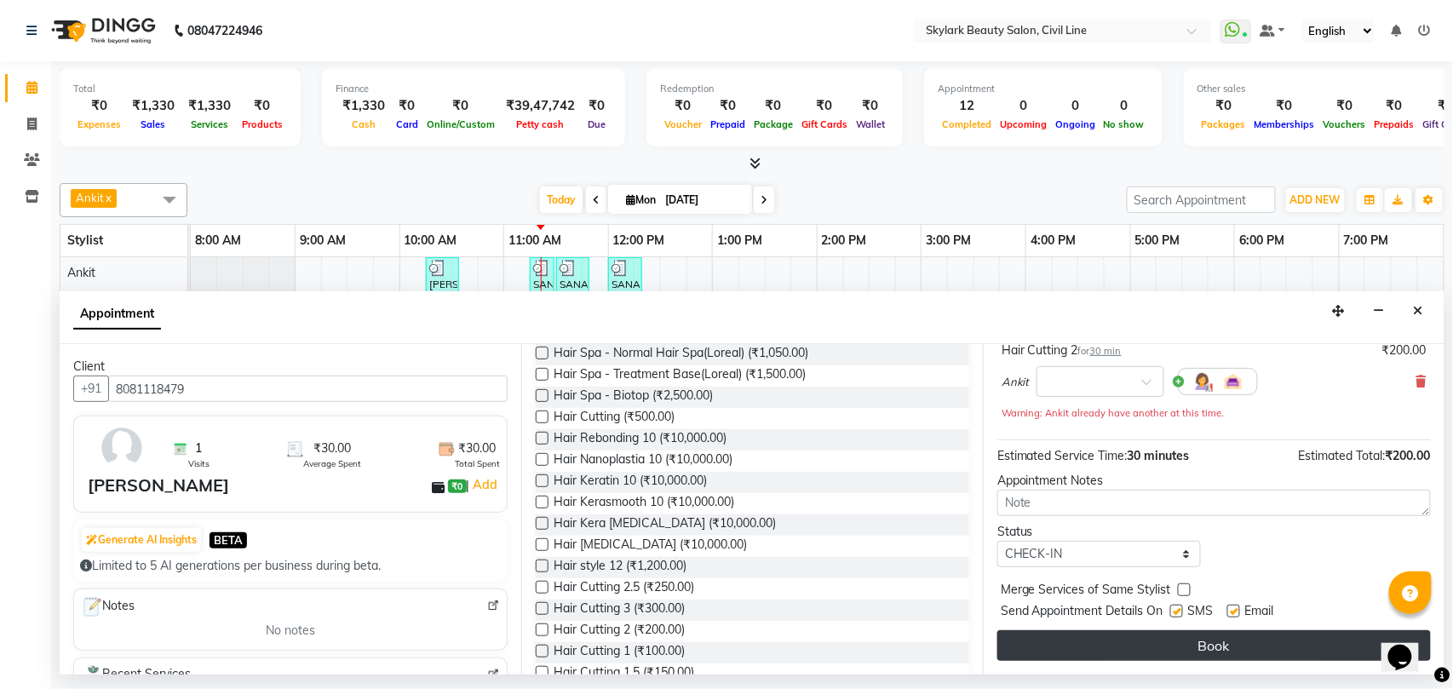
click at [1031, 641] on button "Book" at bounding box center [1215, 645] width 434 height 31
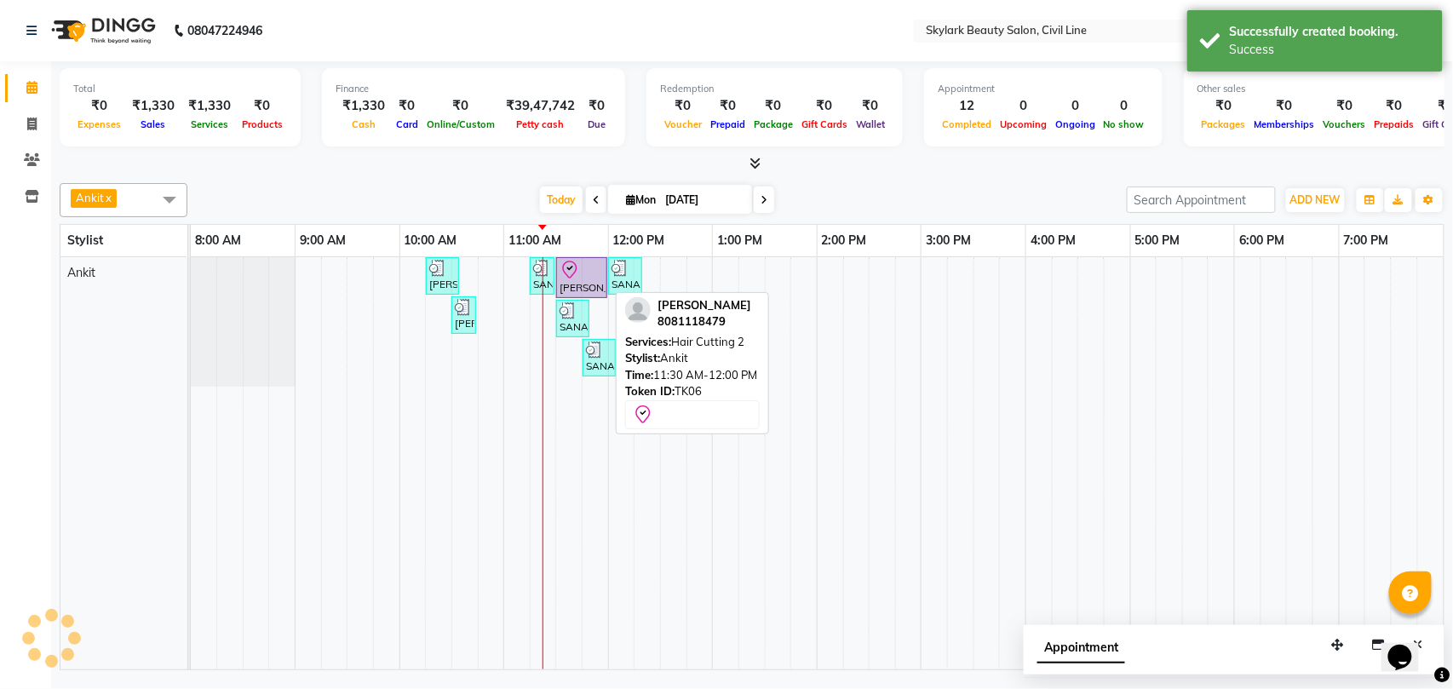
click at [579, 274] on icon at bounding box center [570, 270] width 20 height 20
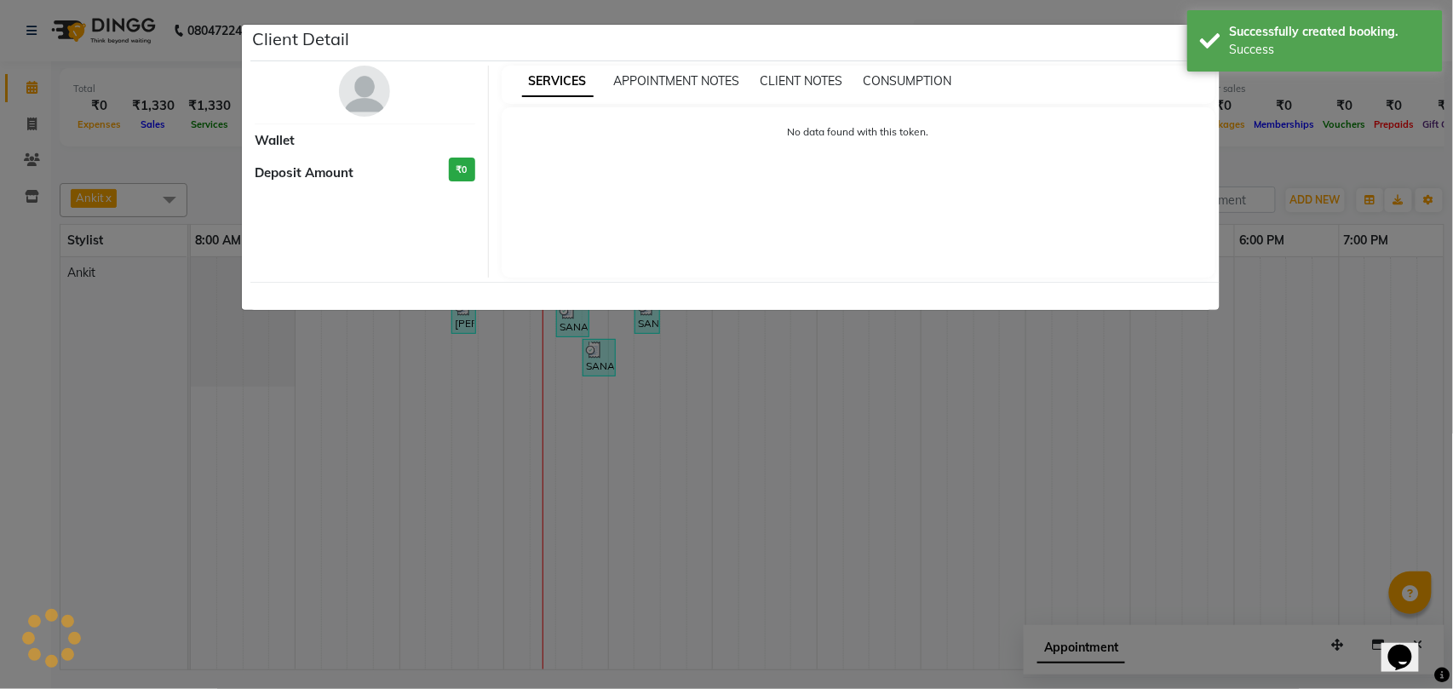
select select "8"
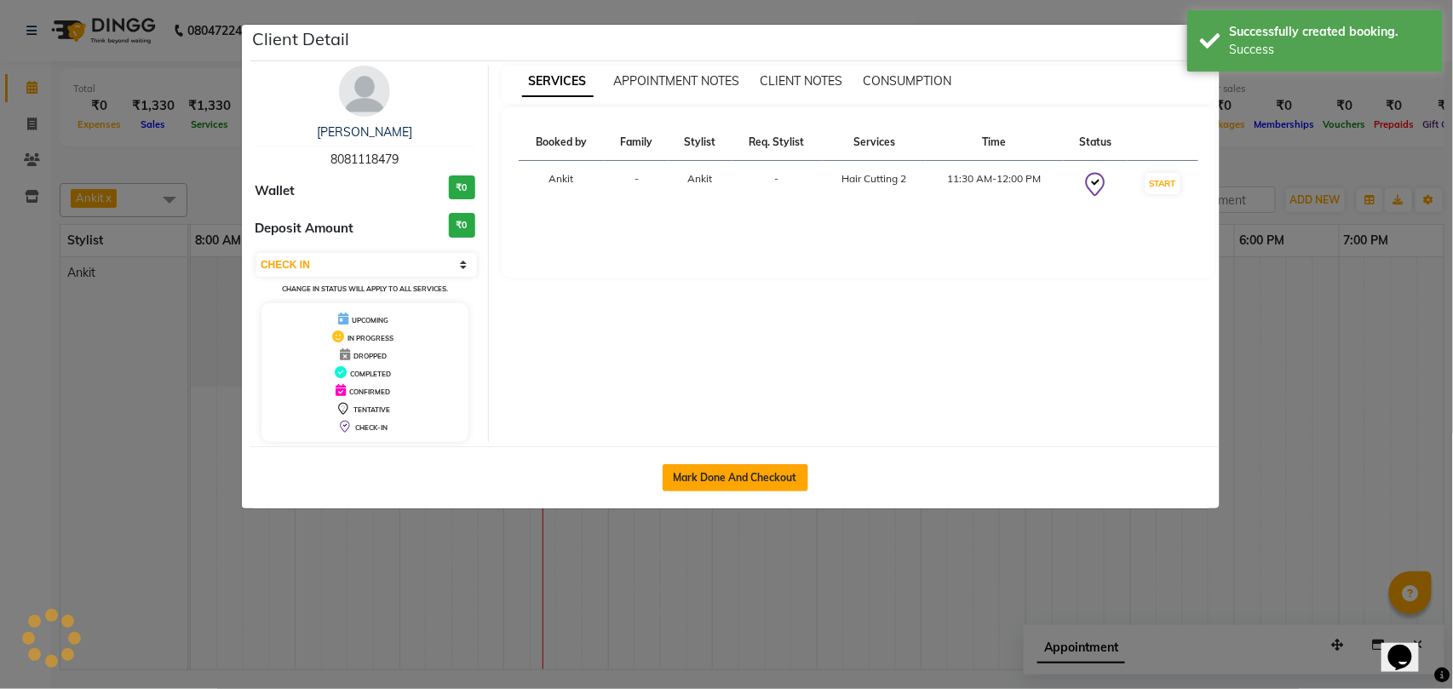
click at [751, 477] on button "Mark Done And Checkout" at bounding box center [736, 477] width 146 height 27
select select "service"
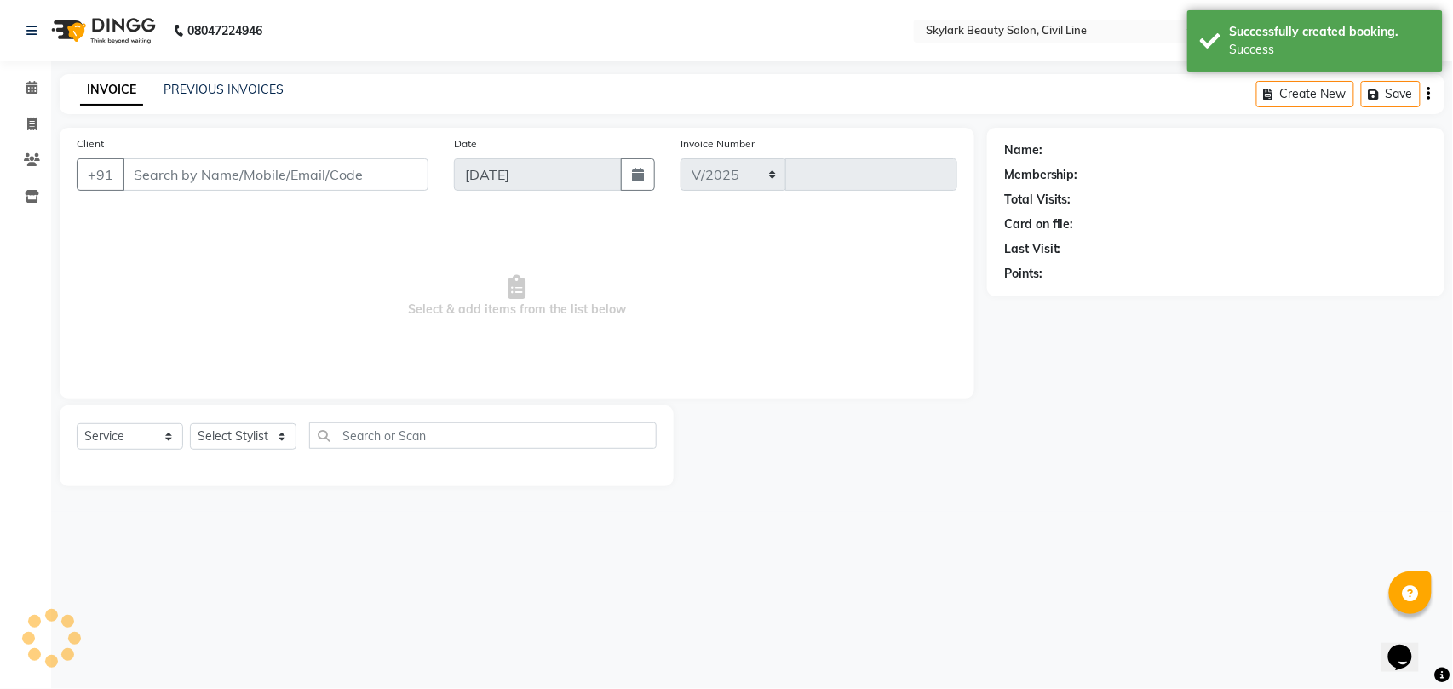
select select "4588"
type input "6162"
type input "8081118479"
select select "28120"
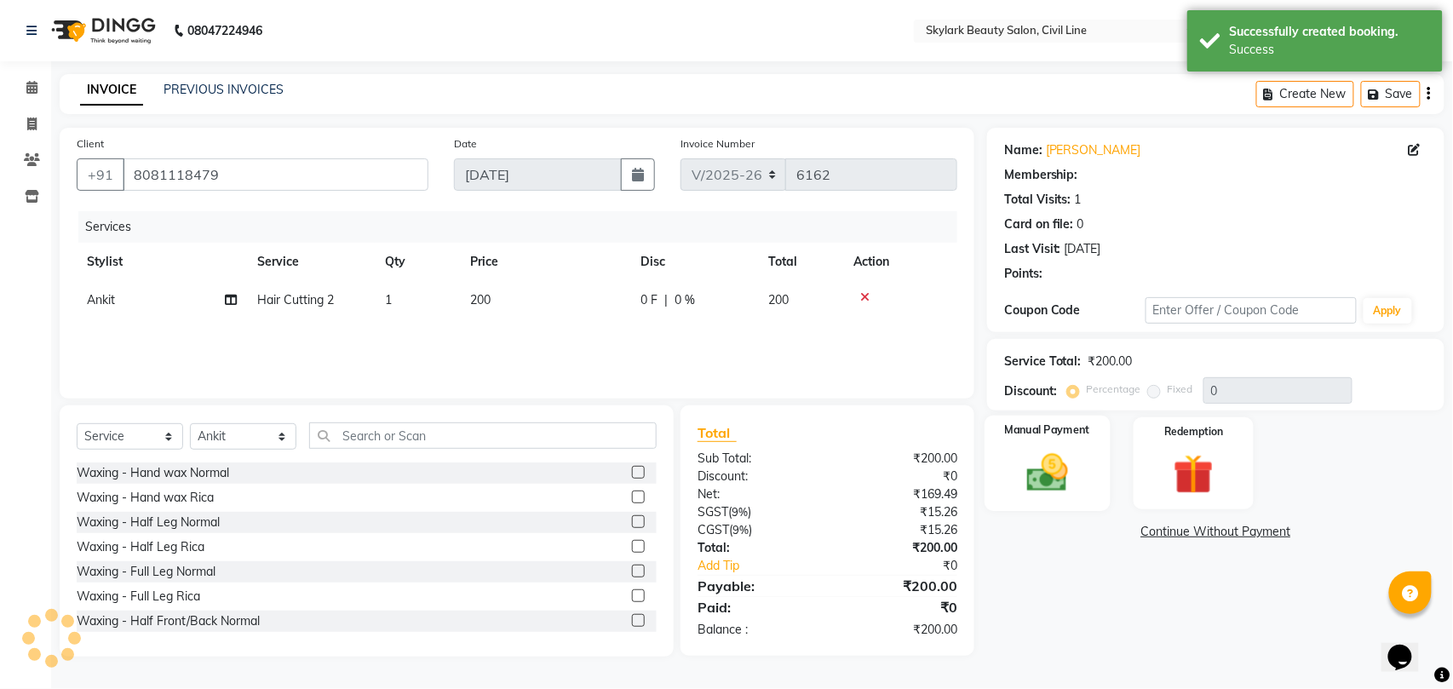
click at [1027, 491] on img at bounding box center [1047, 473] width 67 height 48
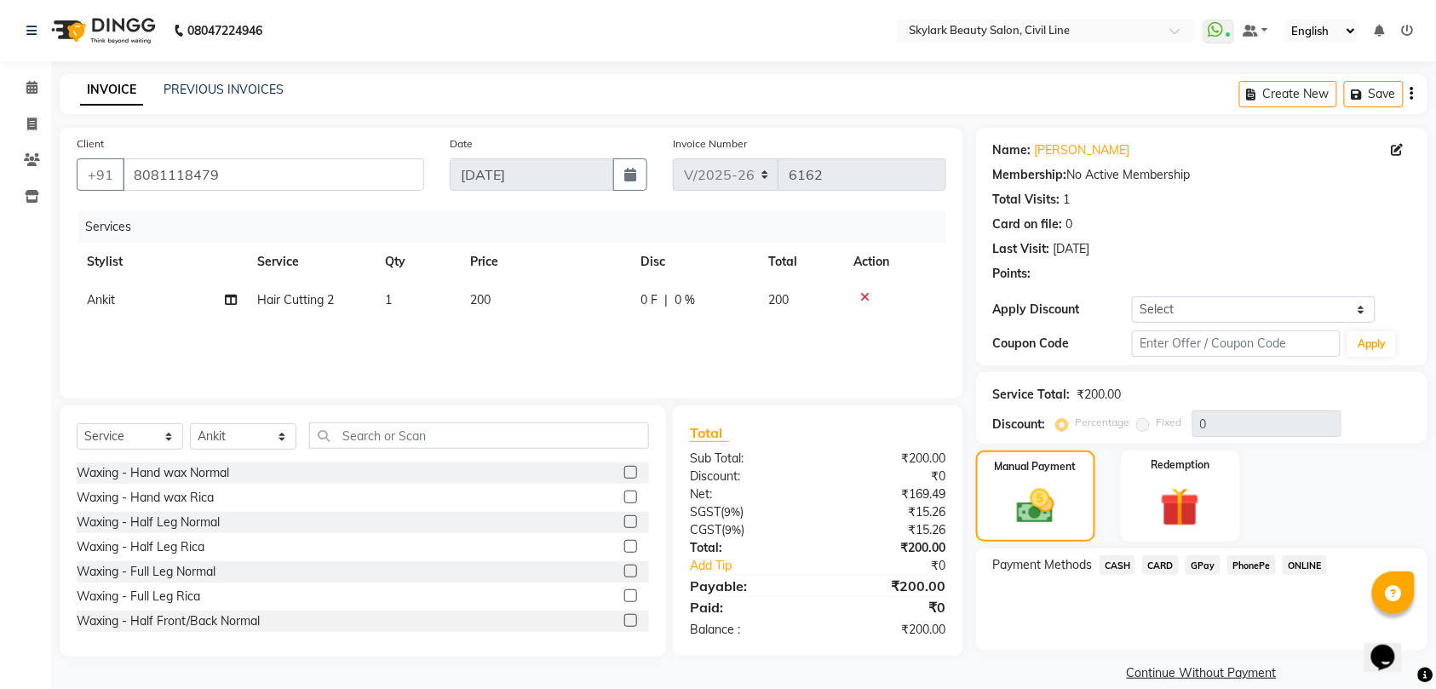
click at [1112, 561] on span "CASH" at bounding box center [1118, 565] width 37 height 20
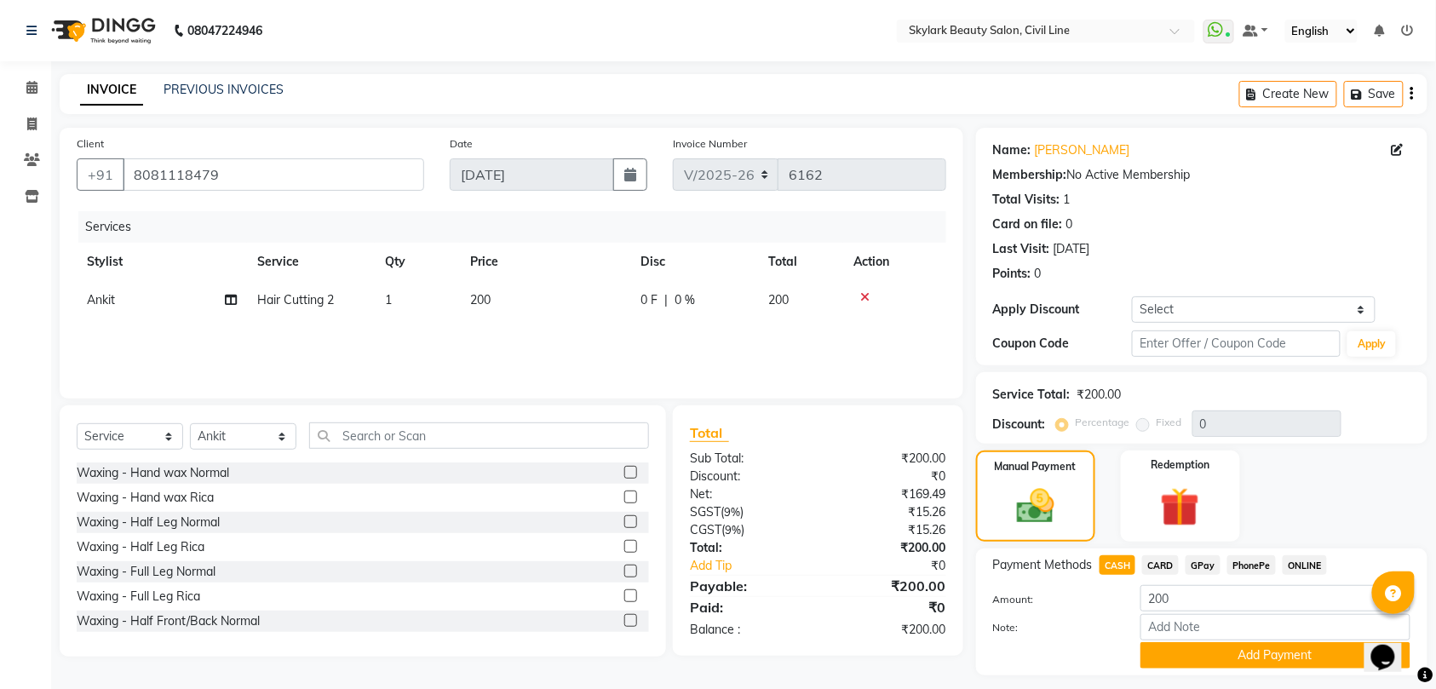
click at [1205, 659] on button "Add Payment" at bounding box center [1276, 655] width 270 height 26
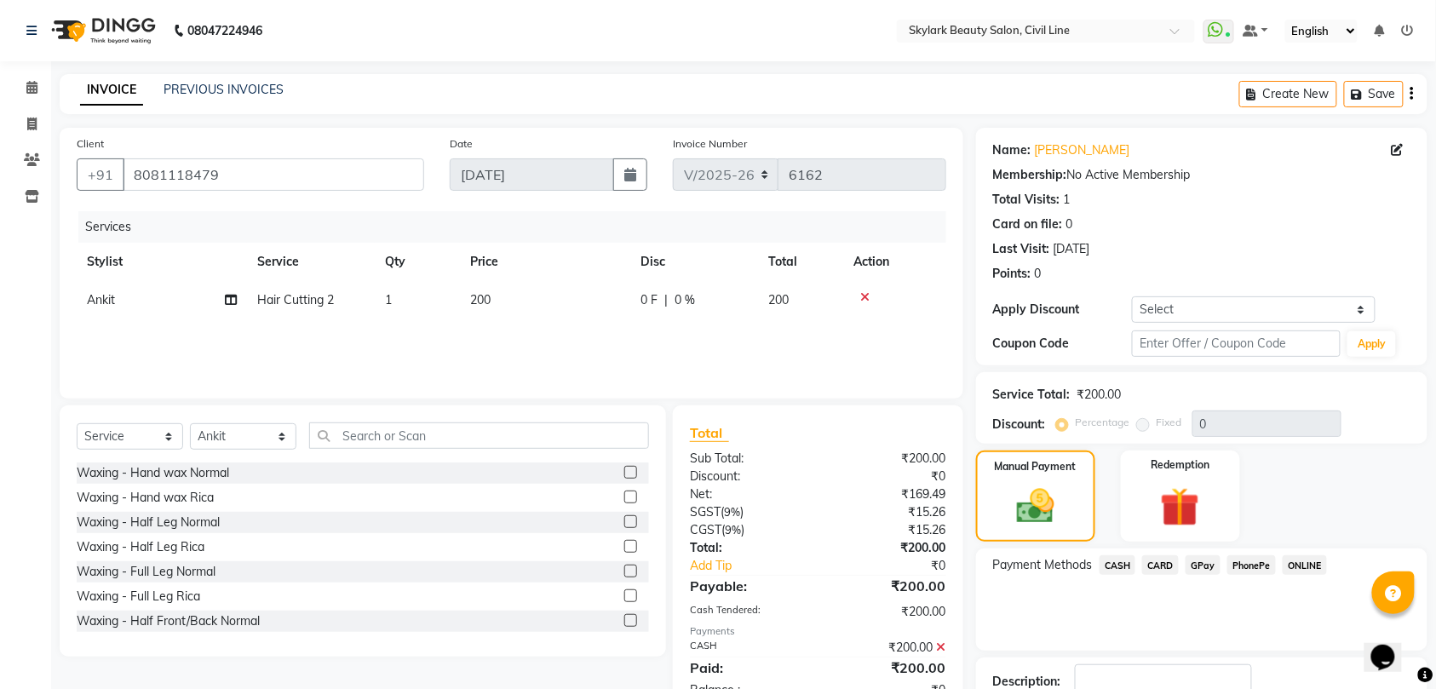
scroll to position [120, 0]
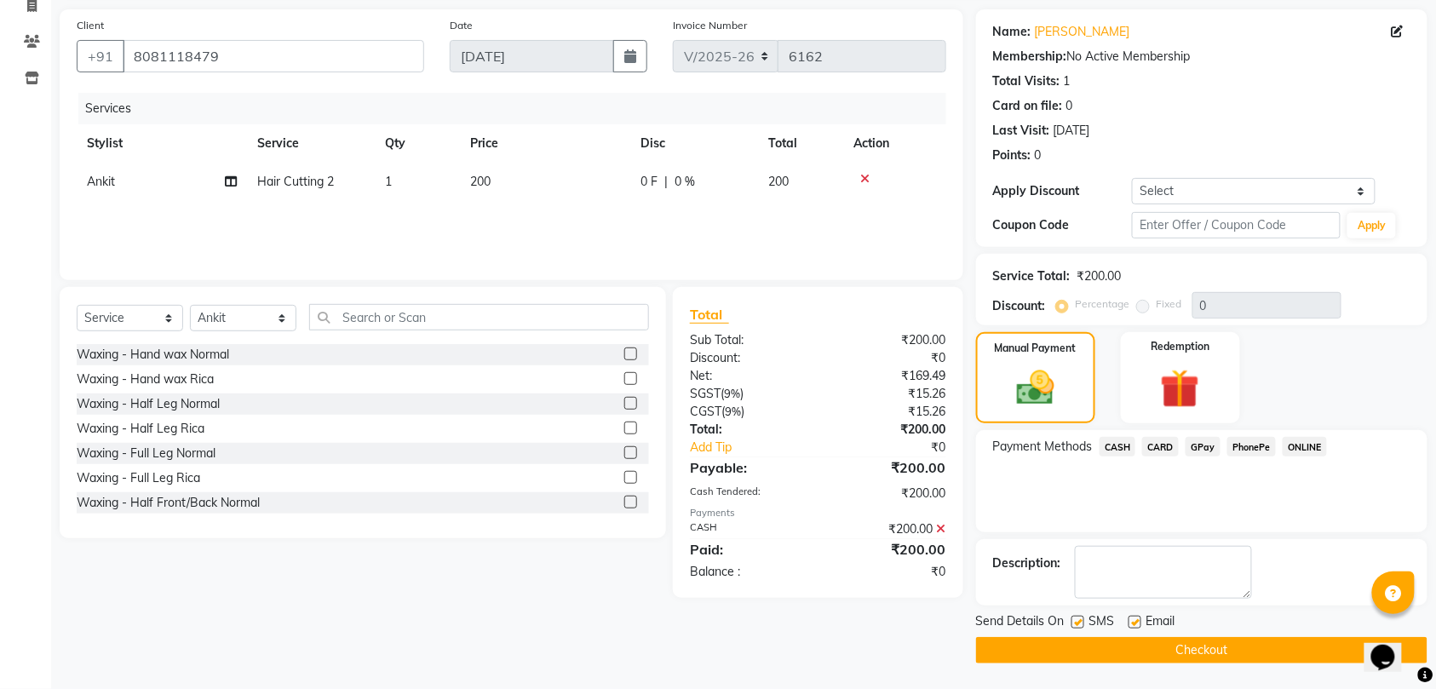
click at [1080, 637] on button "Checkout" at bounding box center [1202, 650] width 452 height 26
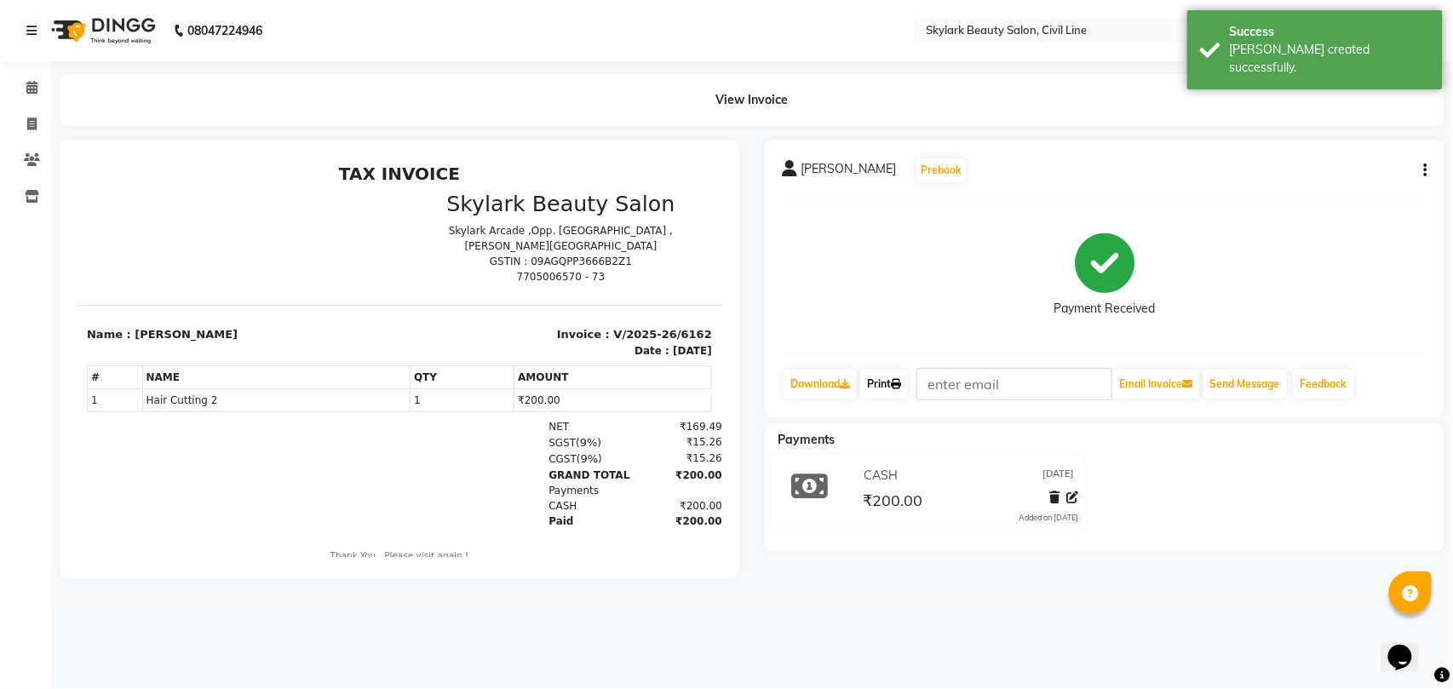
click at [881, 382] on link "Print" at bounding box center [884, 384] width 48 height 29
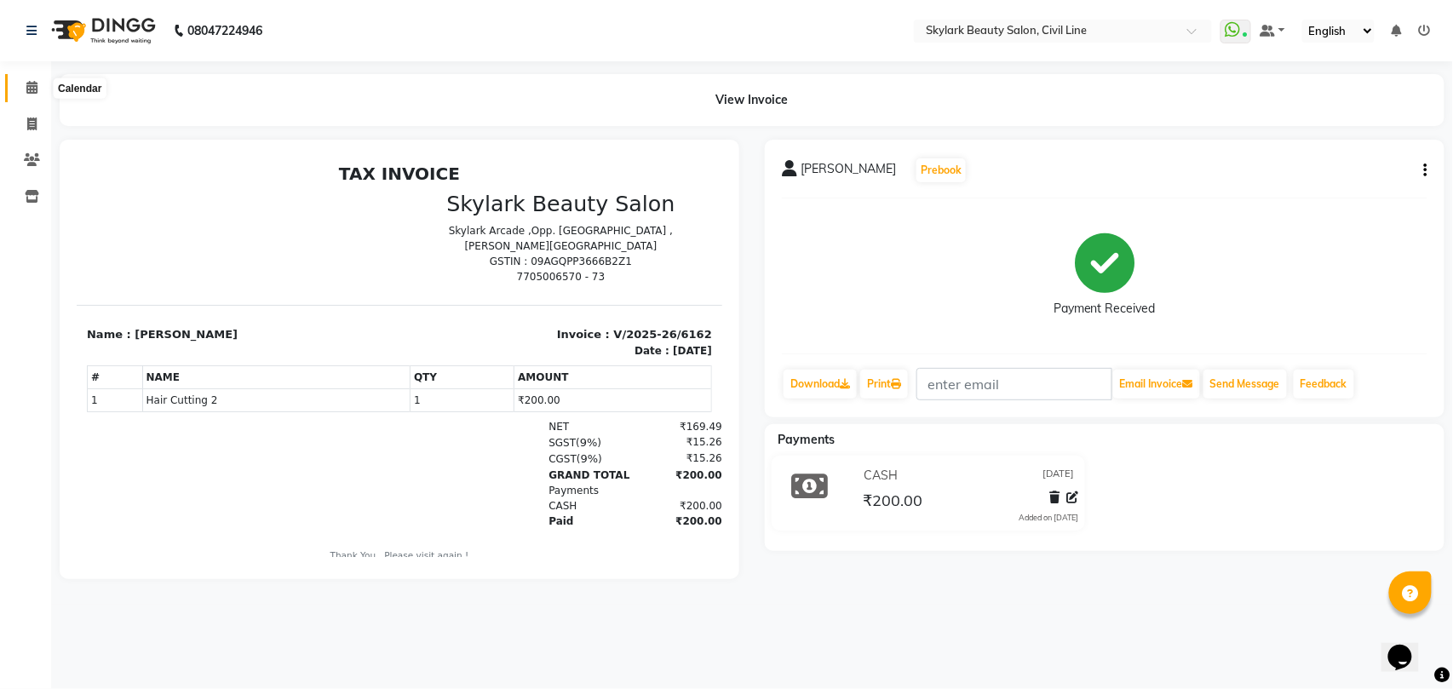
click at [32, 85] on icon at bounding box center [31, 87] width 11 height 13
